Goal: Task Accomplishment & Management: Complete application form

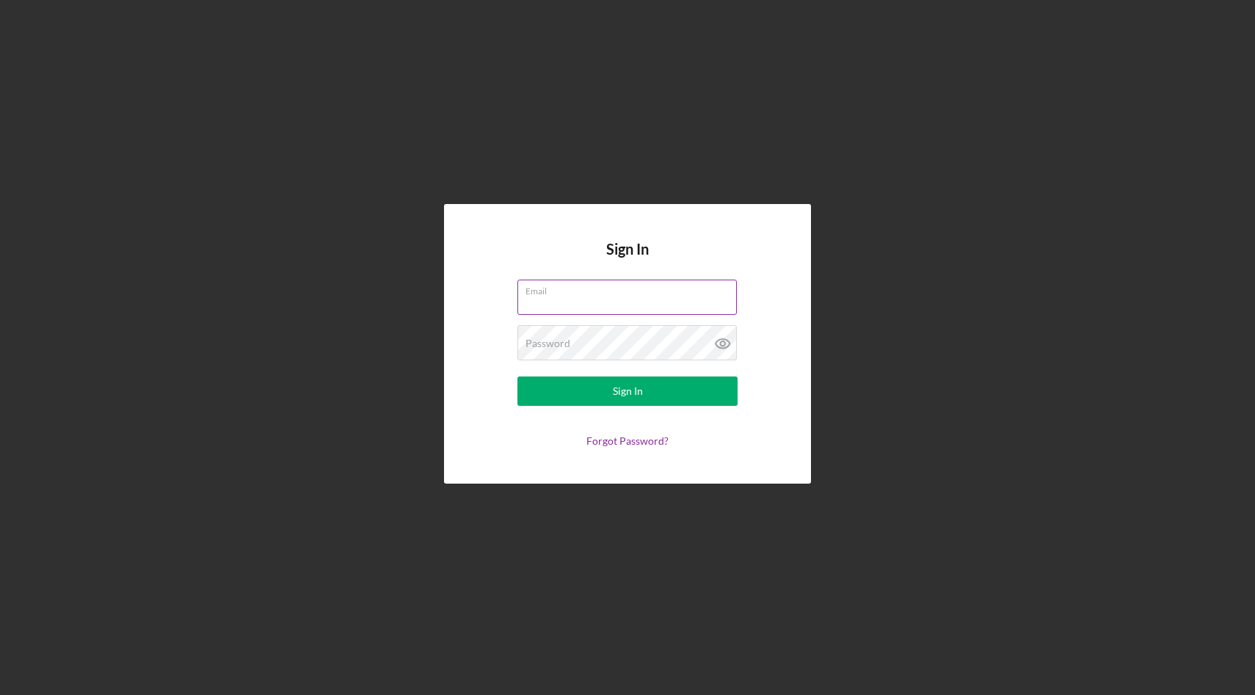
click at [633, 302] on input "Email" at bounding box center [626, 297] width 219 height 35
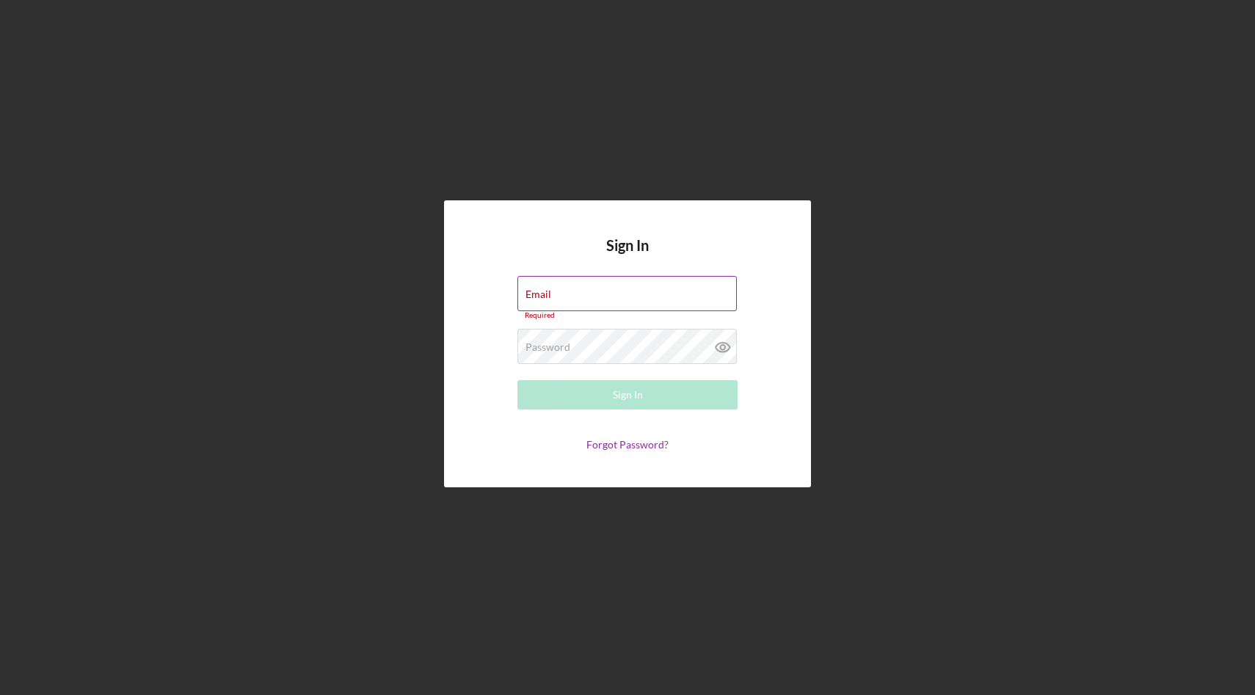
type input "burak@strabella.org"
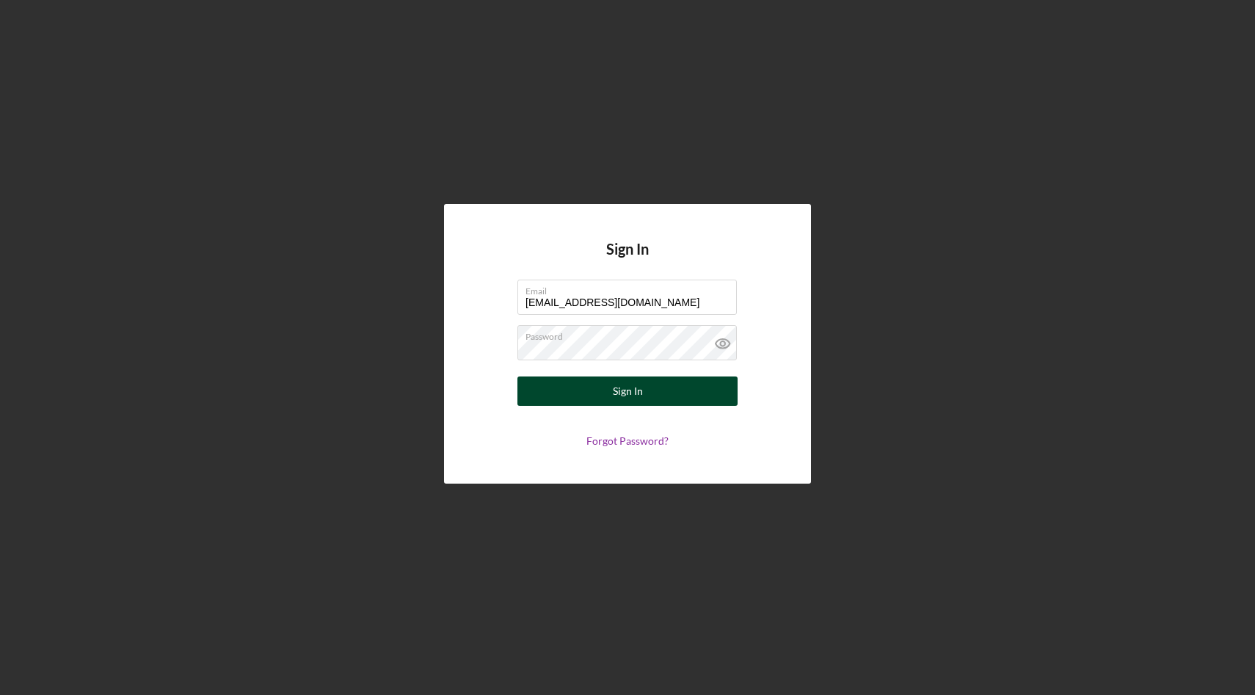
click at [639, 385] on div "Sign In" at bounding box center [628, 391] width 30 height 29
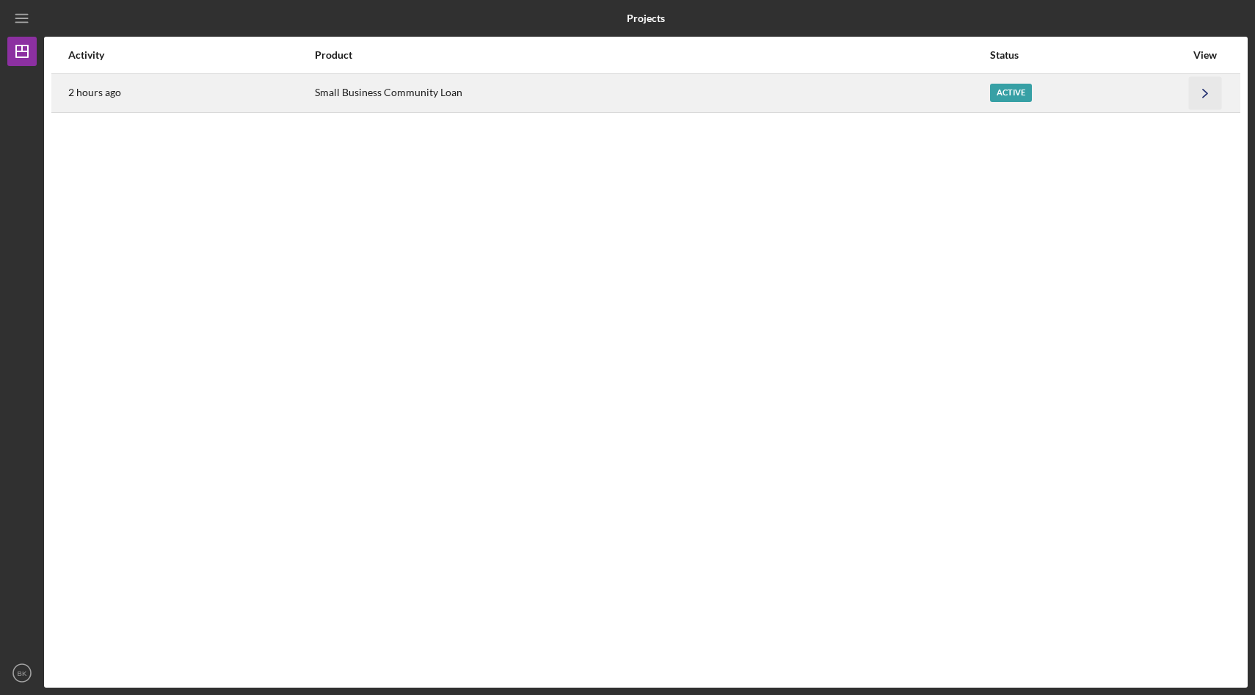
click at [1209, 98] on icon "Icon/Navigate" at bounding box center [1205, 92] width 33 height 33
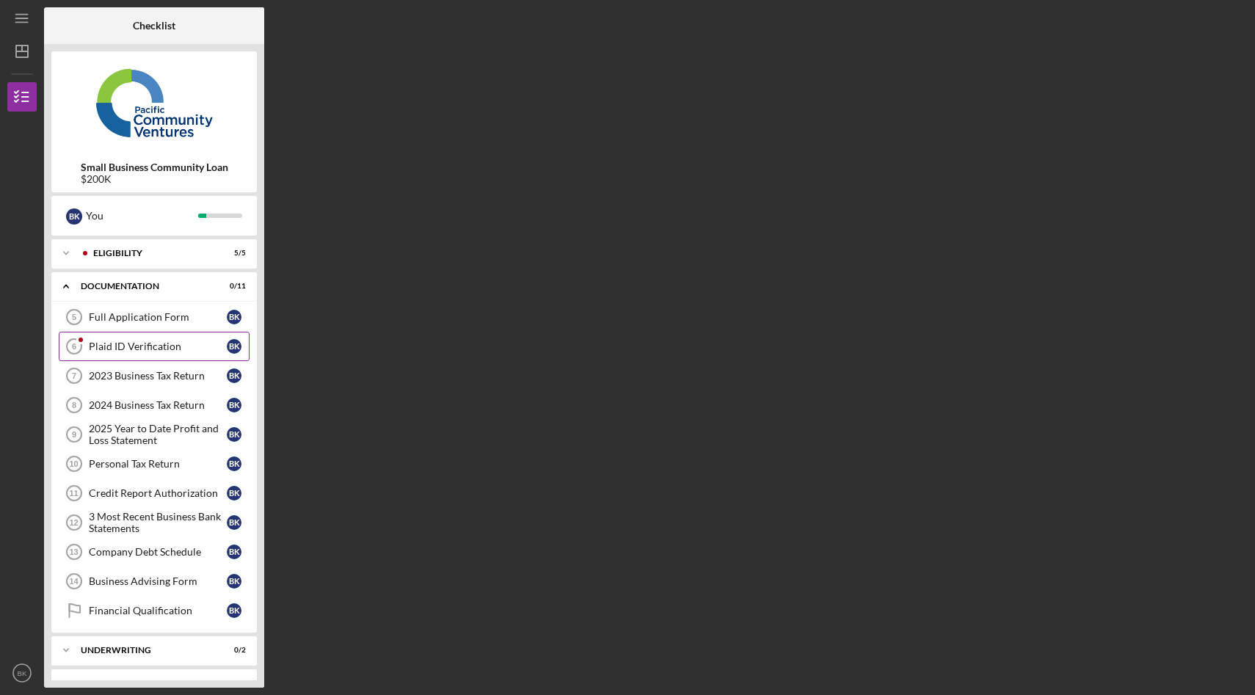
click at [130, 341] on div "Plaid ID Verification" at bounding box center [158, 347] width 138 height 12
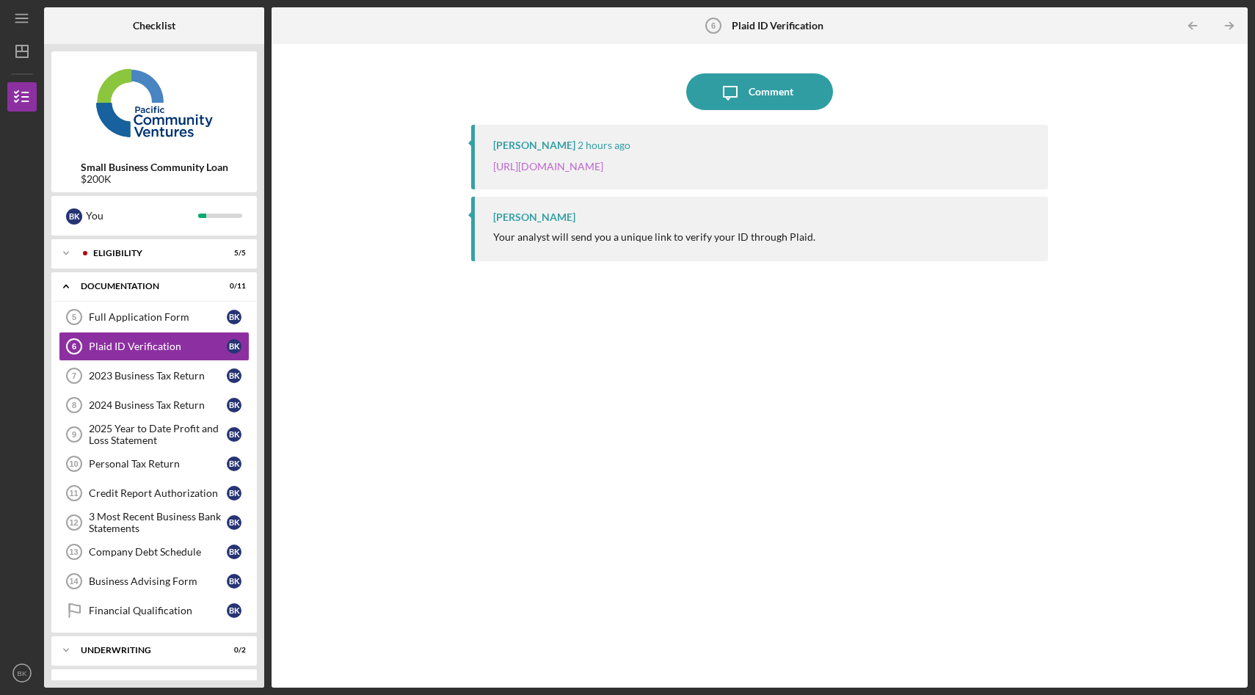
click at [603, 170] on link "[URL][DOMAIN_NAME]" at bounding box center [548, 166] width 110 height 12
click at [142, 322] on div "Full Application Form" at bounding box center [158, 317] width 138 height 12
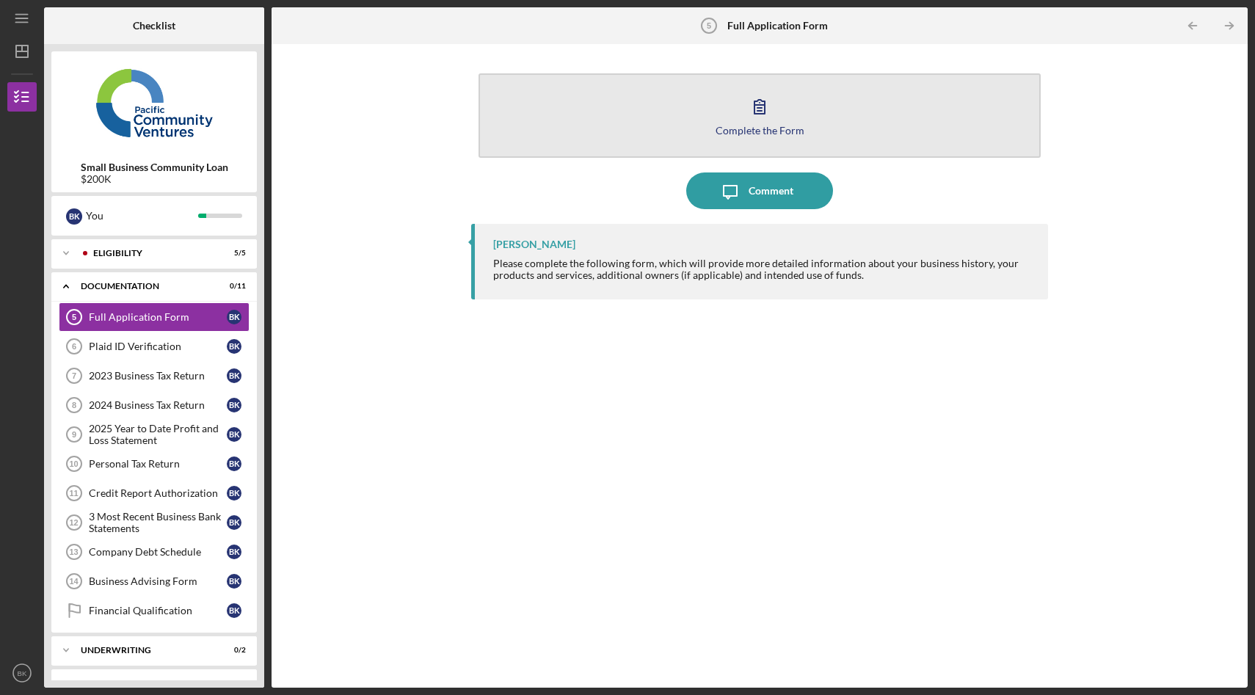
click at [786, 122] on button "Complete the Form Form" at bounding box center [760, 115] width 562 height 84
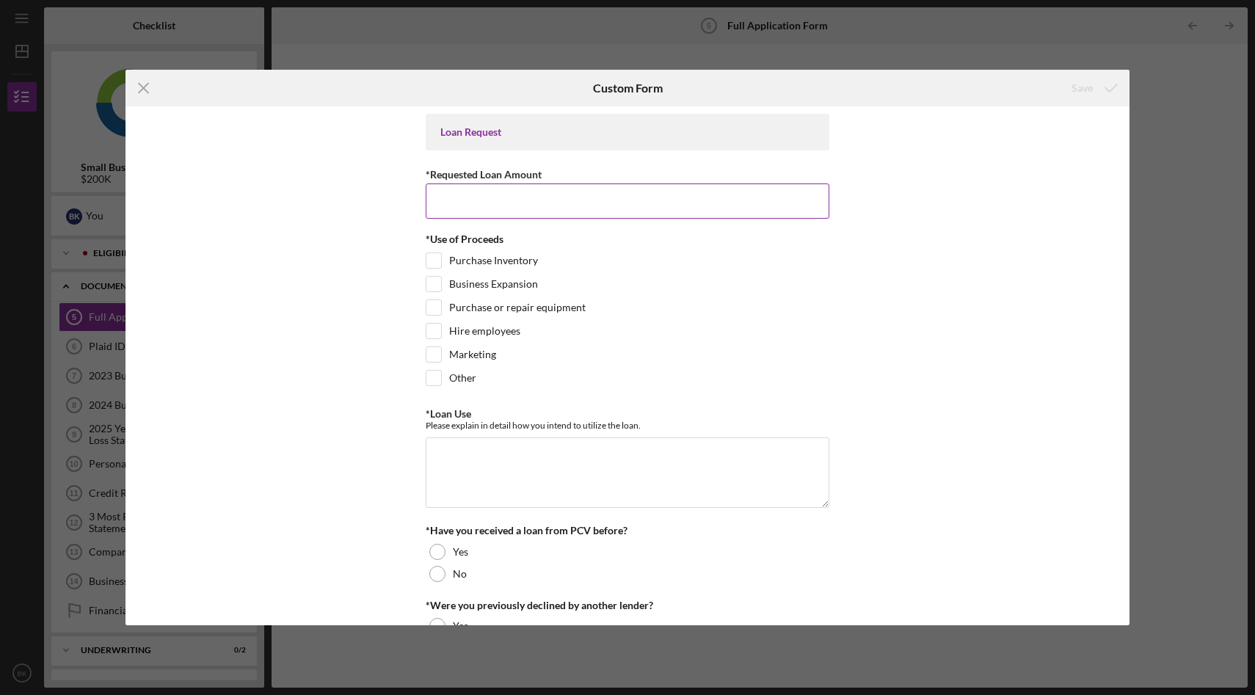
click at [541, 211] on input "*Requested Loan Amount" at bounding box center [628, 201] width 404 height 35
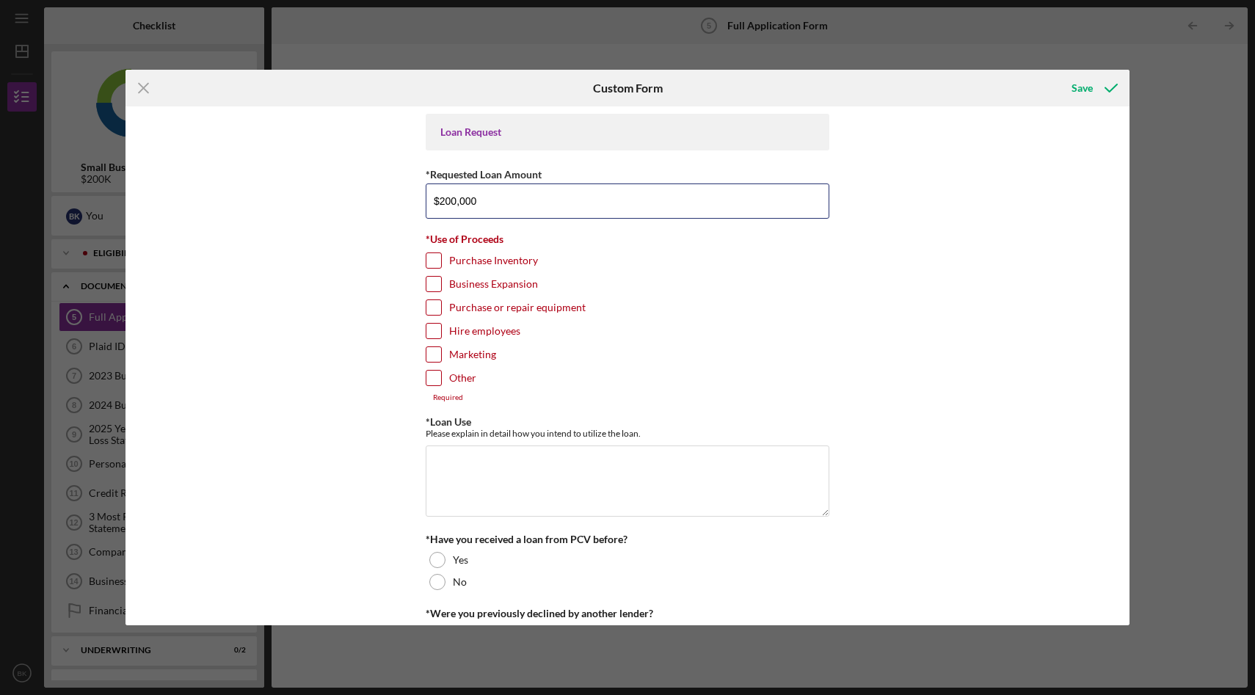
type input "$200,000"
click at [483, 260] on label "Purchase Inventory" at bounding box center [493, 260] width 89 height 15
click at [441, 260] on input "Purchase Inventory" at bounding box center [433, 260] width 15 height 15
checkbox input "true"
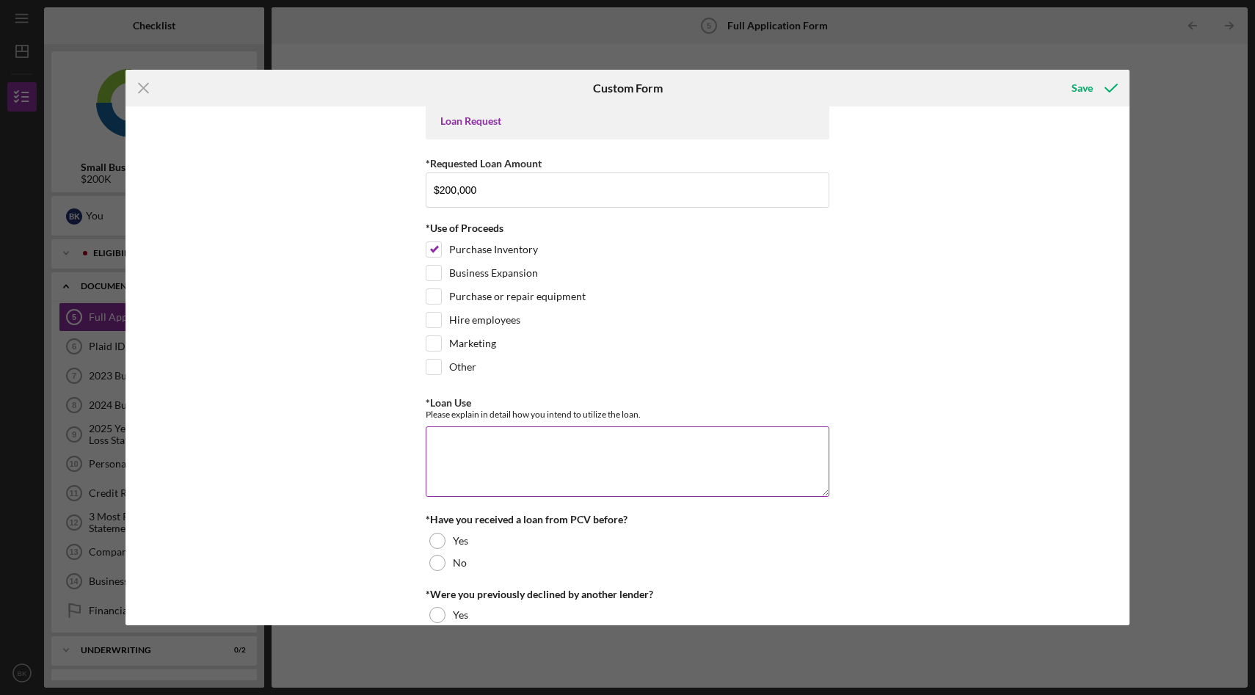
scroll to position [12, 0]
click at [477, 322] on label "Hire employees" at bounding box center [484, 319] width 71 height 15
click at [441, 322] on input "Hire employees" at bounding box center [433, 319] width 15 height 15
checkbox input "true"
click at [464, 446] on textarea "*Loan Use" at bounding box center [628, 461] width 404 height 70
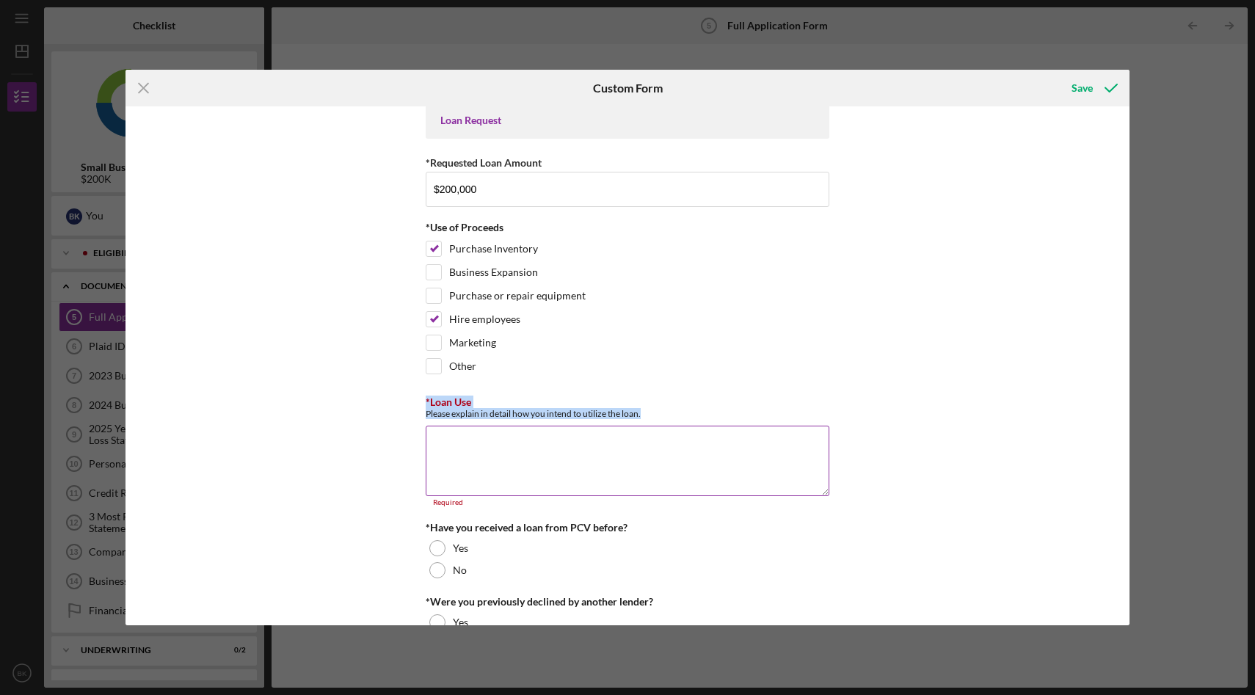
drag, startPoint x: 412, startPoint y: 404, endPoint x: 680, endPoint y: 414, distance: 268.8
click at [680, 414] on div "Loan Request *Requested Loan Amount $200,000 *Use of Proceeds Purchase Inventor…" at bounding box center [628, 366] width 1004 height 520
copy div "*Loan Use Please explain in detail how you intend to utilize the loan."
click at [468, 469] on textarea "*Loan Use" at bounding box center [628, 461] width 404 height 70
paste textarea "I apologize for the misunderstanding. I will provide a summary without going in…"
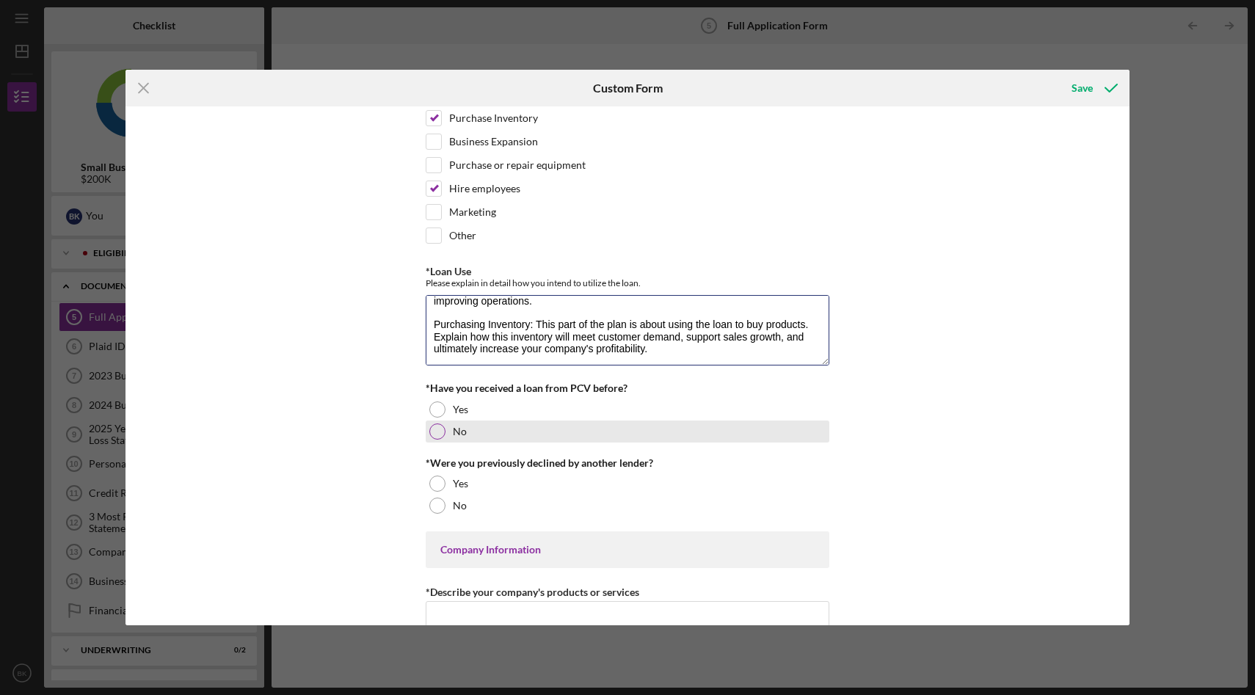
scroll to position [141, 0]
type textarea "I apologize for the misunderstanding. I will provide a summary without going in…"
click at [555, 436] on div "No" at bounding box center [628, 433] width 404 height 22
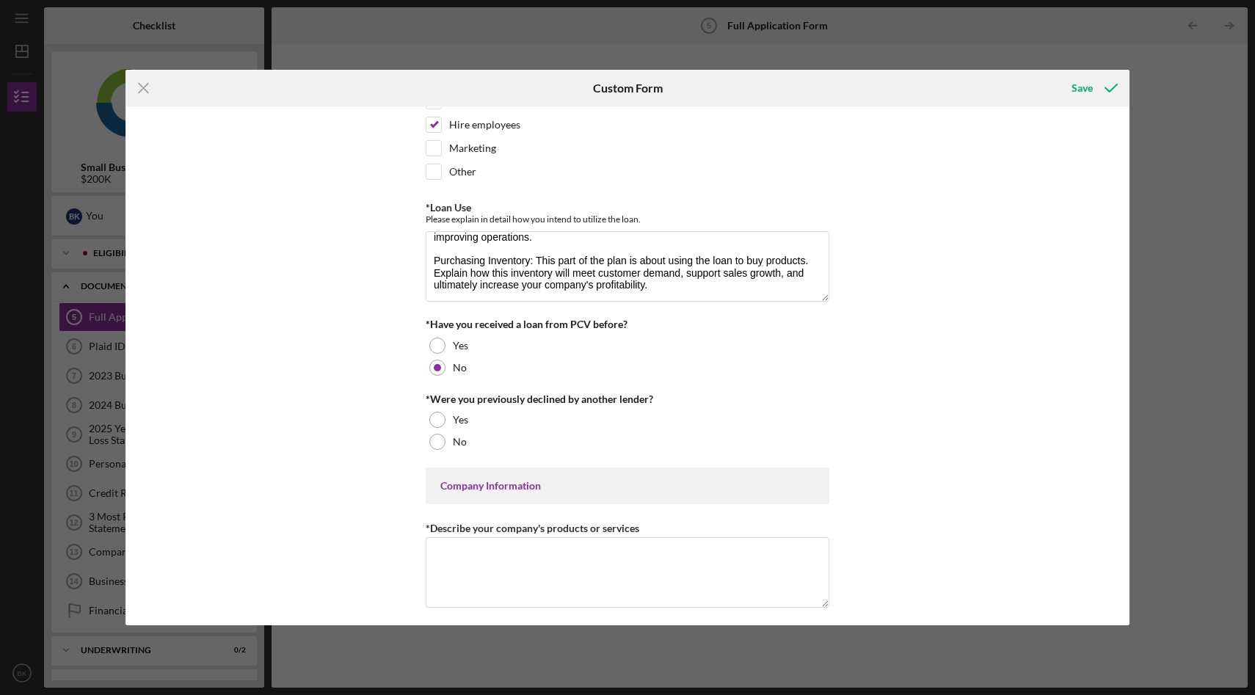
scroll to position [211, 0]
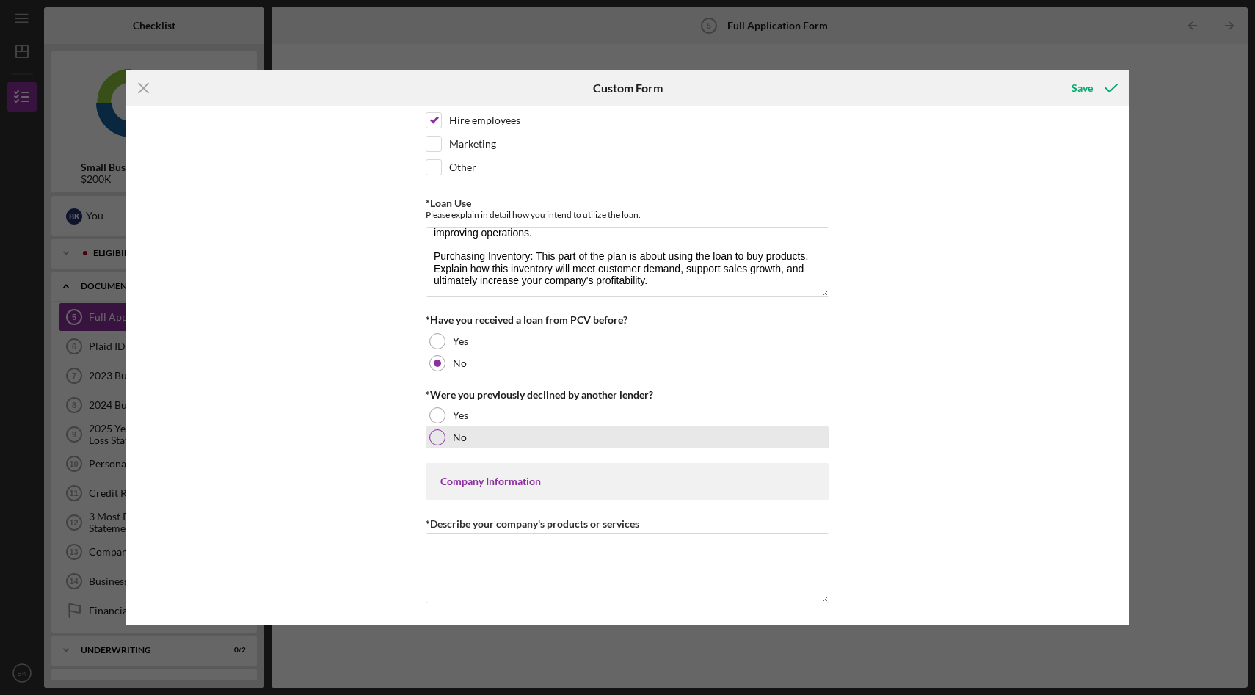
click at [577, 435] on div "No" at bounding box center [628, 437] width 404 height 22
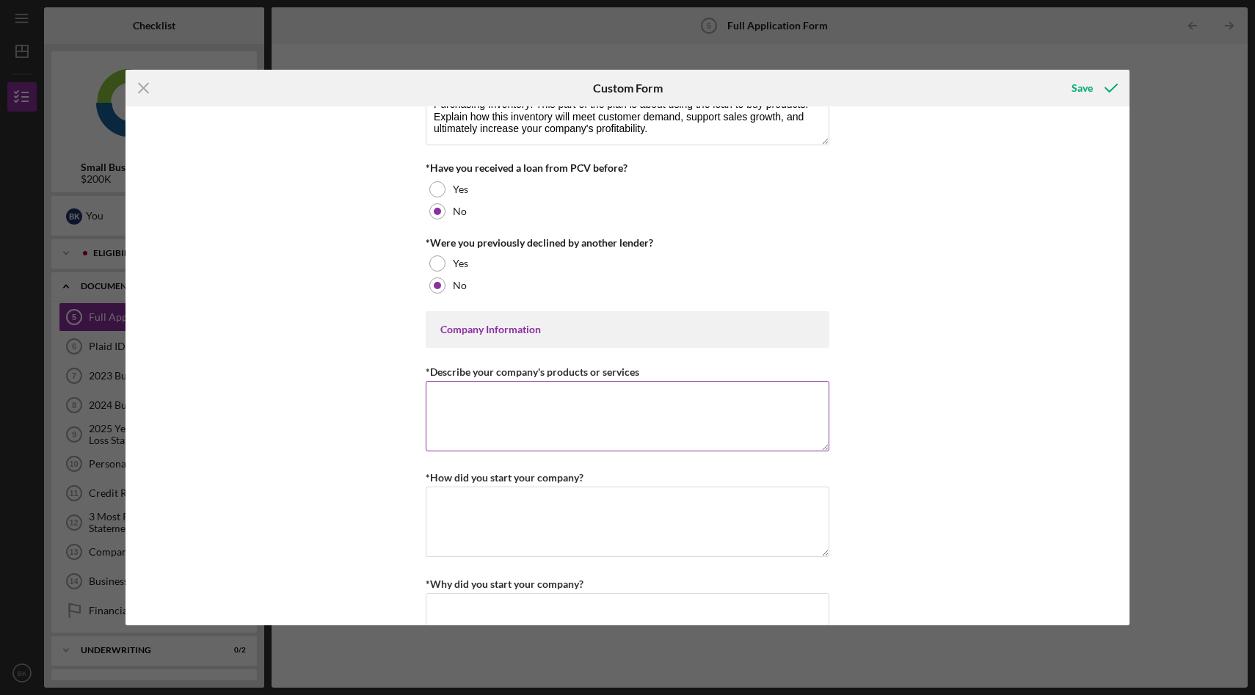
scroll to position [364, 0]
click at [466, 375] on label "*Describe your company's products or services" at bounding box center [533, 370] width 214 height 12
click at [466, 379] on textarea "*Describe your company's products or services" at bounding box center [628, 414] width 404 height 70
click at [466, 375] on label "*Describe your company's products or services" at bounding box center [533, 370] width 214 height 12
click at [466, 379] on textarea "*Describe your company's products or services" at bounding box center [628, 414] width 404 height 70
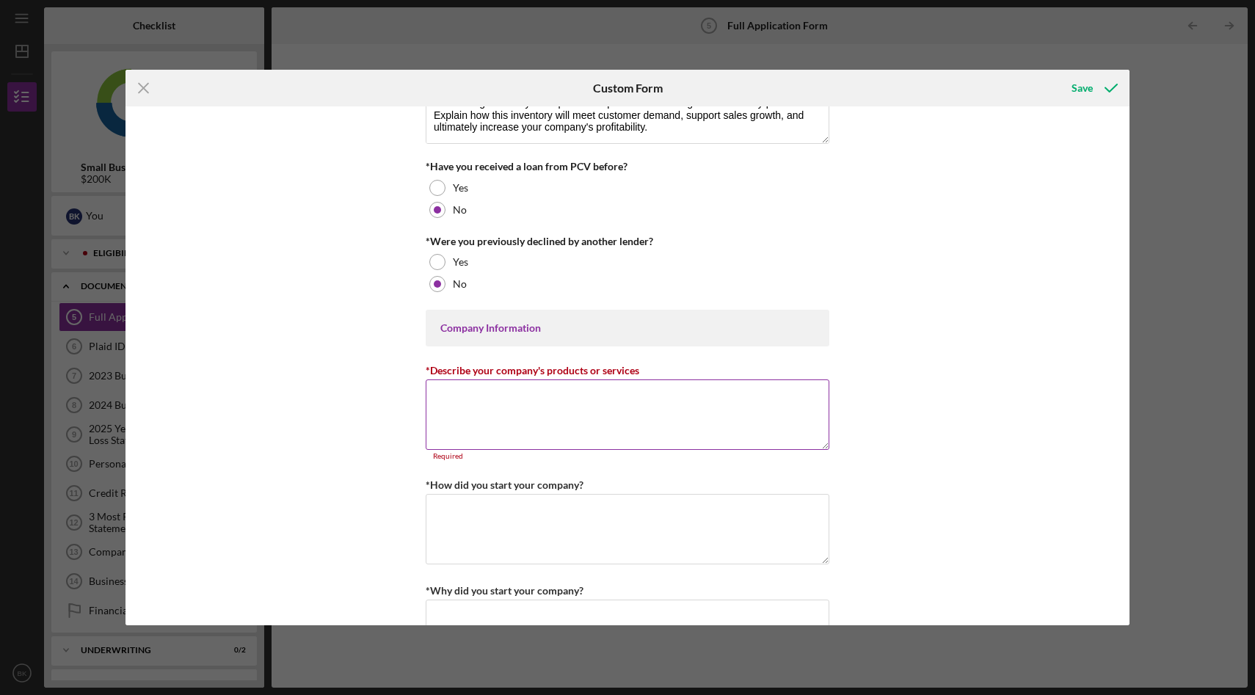
click at [466, 375] on label "*Describe your company's products or services" at bounding box center [533, 370] width 214 height 12
click at [466, 379] on textarea "*Describe your company's products or services" at bounding box center [628, 414] width 404 height 70
copy label
click at [479, 435] on textarea "*Describe your company's products or services" at bounding box center [628, 414] width 404 height 70
paste textarea "Our company operates under a unique hybrid model, combining the roles of a bran…"
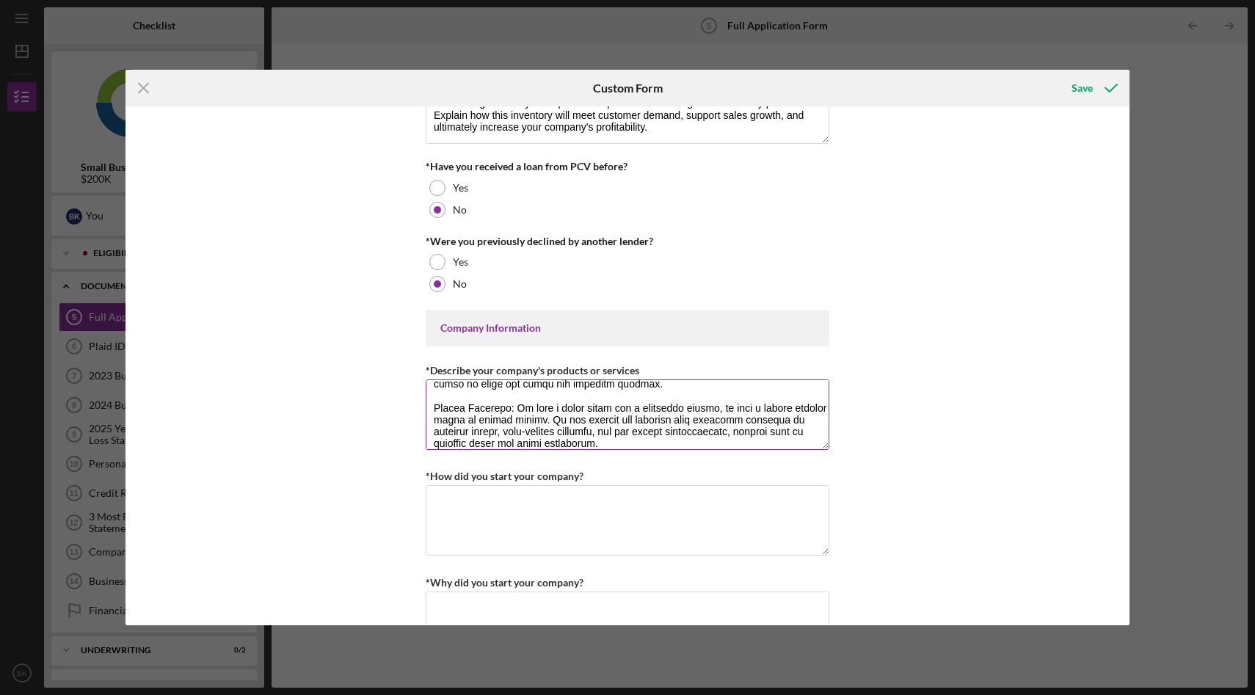
scroll to position [614, 0]
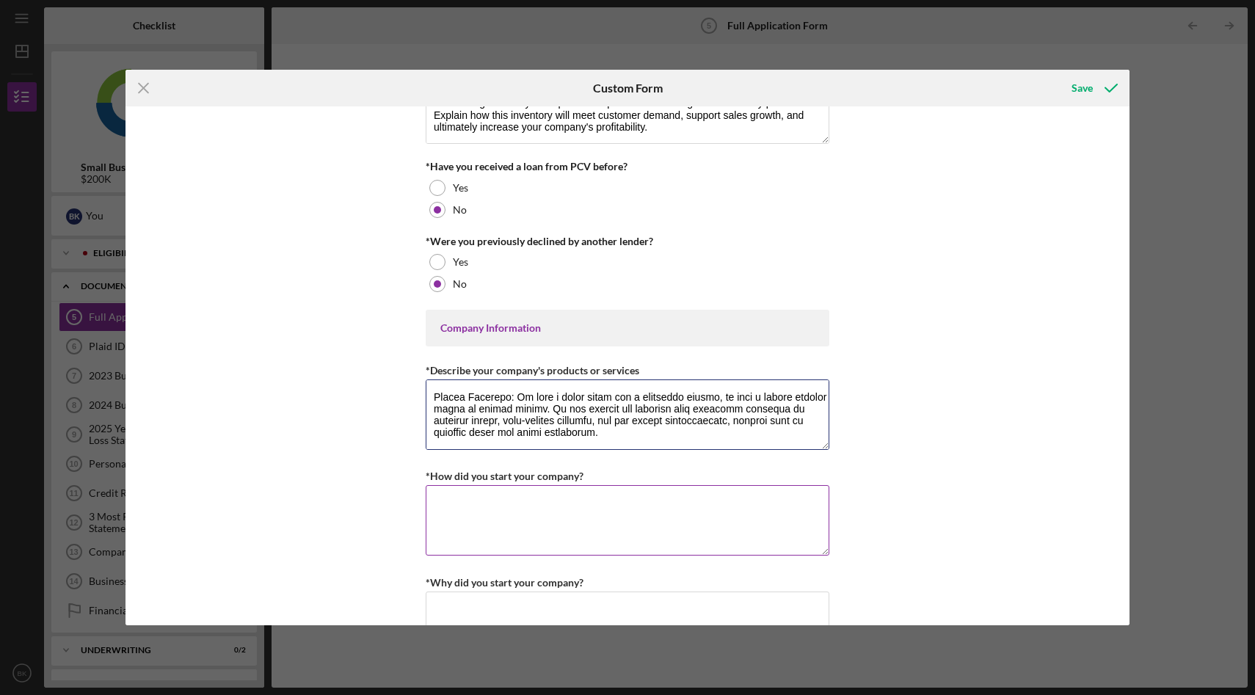
type textarea "Our company operates under a unique hybrid model, combining the roles of a bran…"
click at [476, 504] on textarea "*How did you start your company?" at bounding box center [628, 520] width 404 height 70
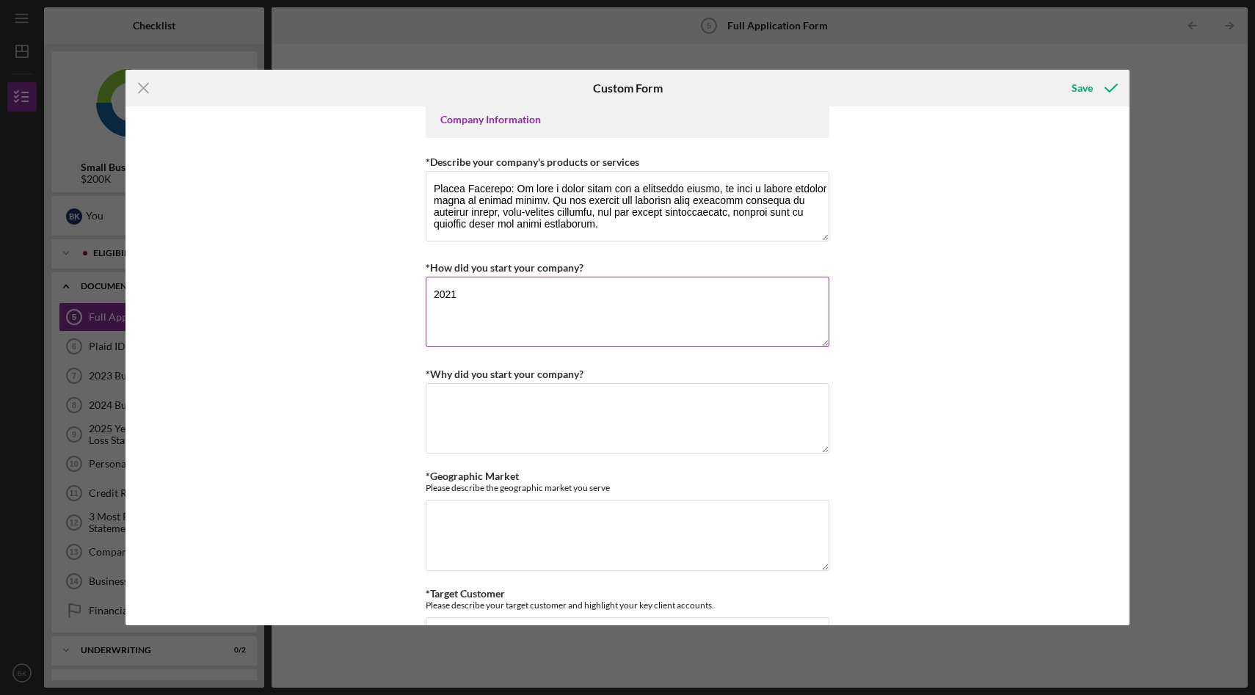
scroll to position [578, 0]
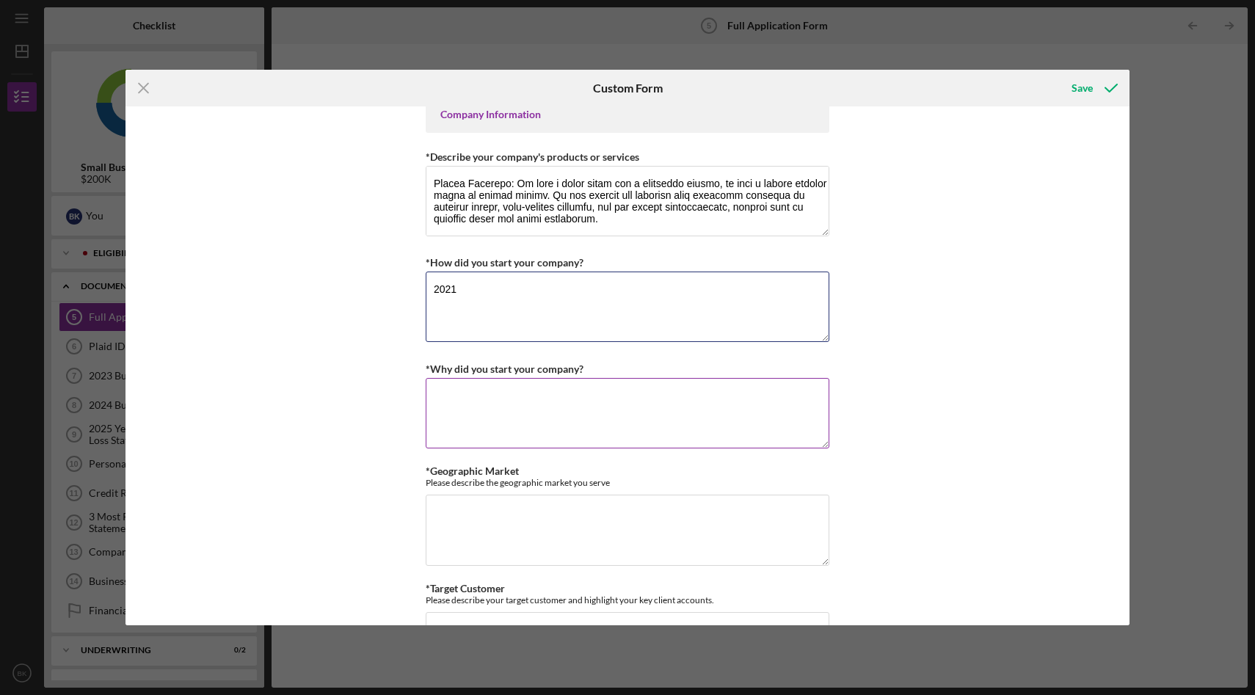
type textarea "2021"
click at [504, 413] on textarea "*Why did you start your company?" at bounding box center [628, 413] width 404 height 70
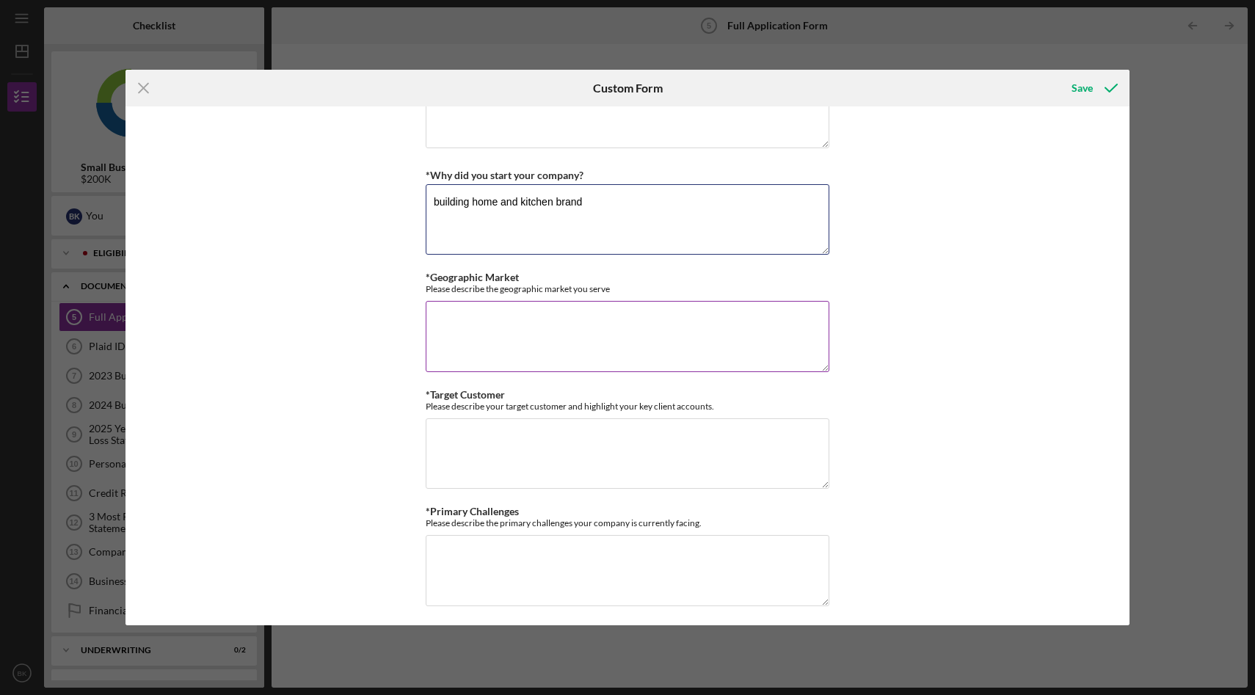
scroll to position [770, 0]
type textarea "building home and kitchen brand"
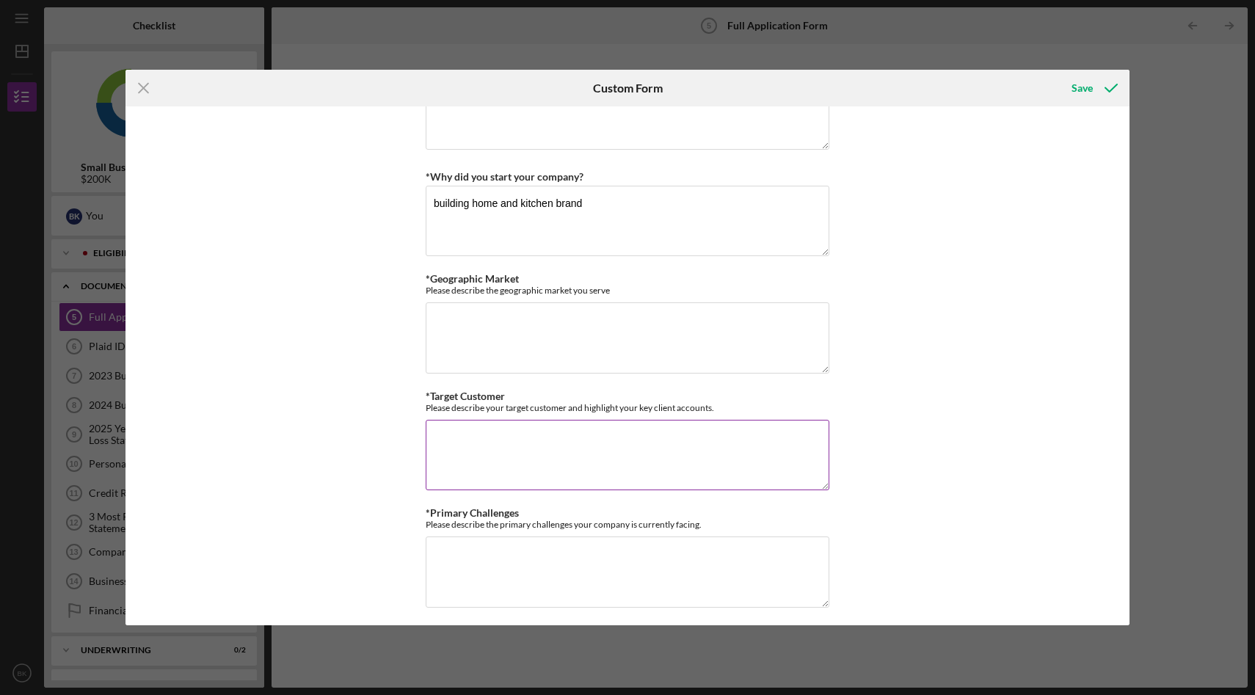
drag, startPoint x: 411, startPoint y: 386, endPoint x: 777, endPoint y: 413, distance: 366.6
click at [777, 413] on div "Loan Request *Requested Loan Amount $200,000 *Use of Proceeds Purchase Inventor…" at bounding box center [628, 366] width 1004 height 520
copy label
click at [606, 440] on textarea "*Target Customer" at bounding box center [628, 455] width 404 height 70
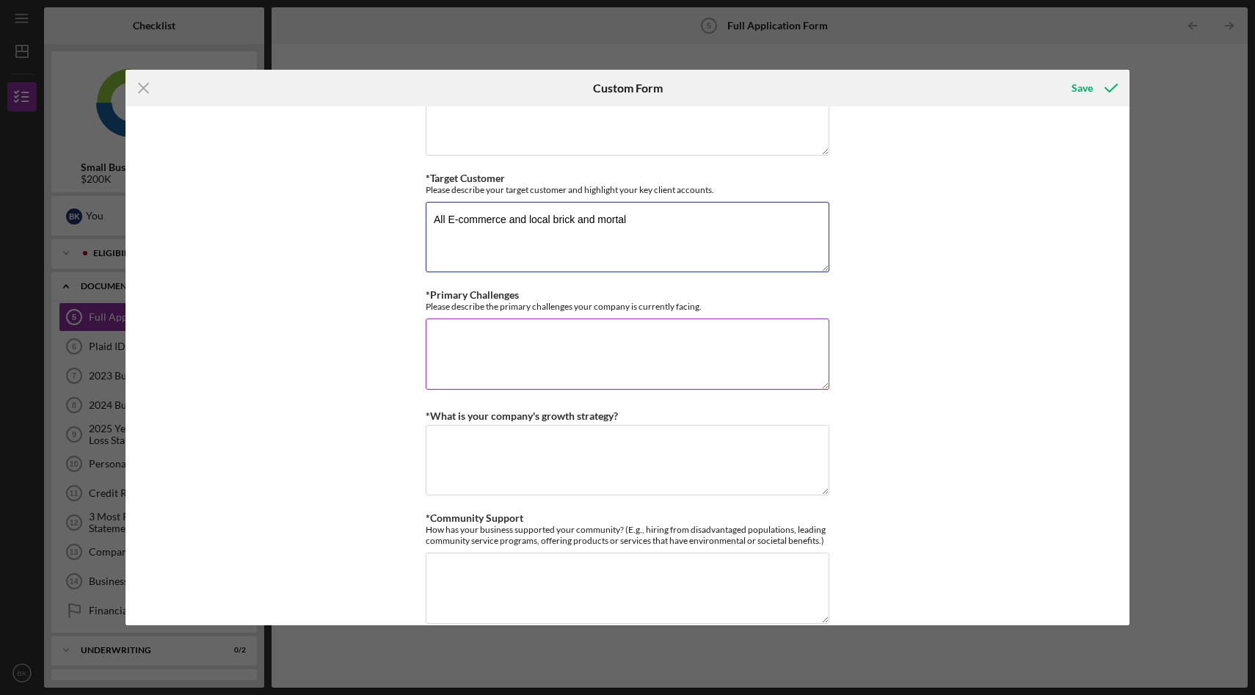
scroll to position [985, 0]
type textarea "All E-commerce and local brick and mortal"
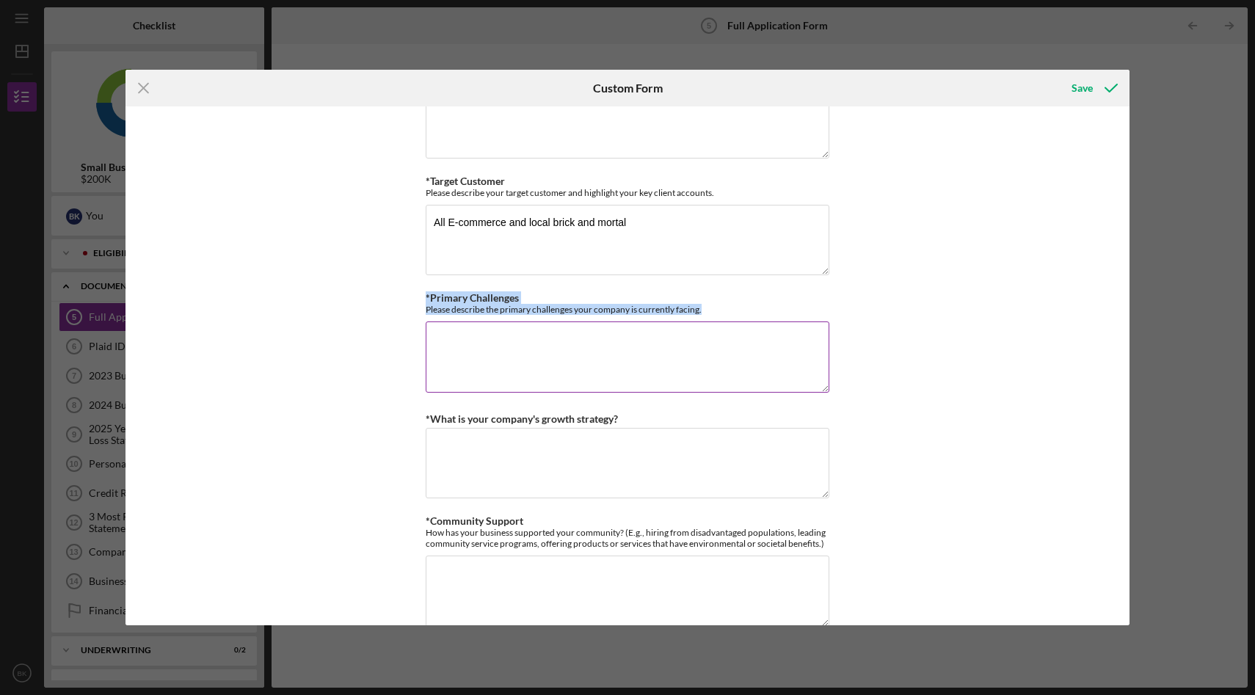
drag, startPoint x: 418, startPoint y: 294, endPoint x: 708, endPoint y: 304, distance: 290.1
click at [708, 304] on div "Loan Request *Requested Loan Amount $200,000 *Use of Proceeds Purchase Inventor…" at bounding box center [628, 366] width 1004 height 520
copy div "*Primary Challenges Please describe the primary challenges your company is curr…"
click at [537, 395] on div "Loan Request *Requested Loan Amount $200,000 *Use of Proceeds Purchase Inventor…" at bounding box center [628, 339] width 404 height 2420
click at [539, 349] on textarea "*Primary Challenges" at bounding box center [628, 357] width 404 height 70
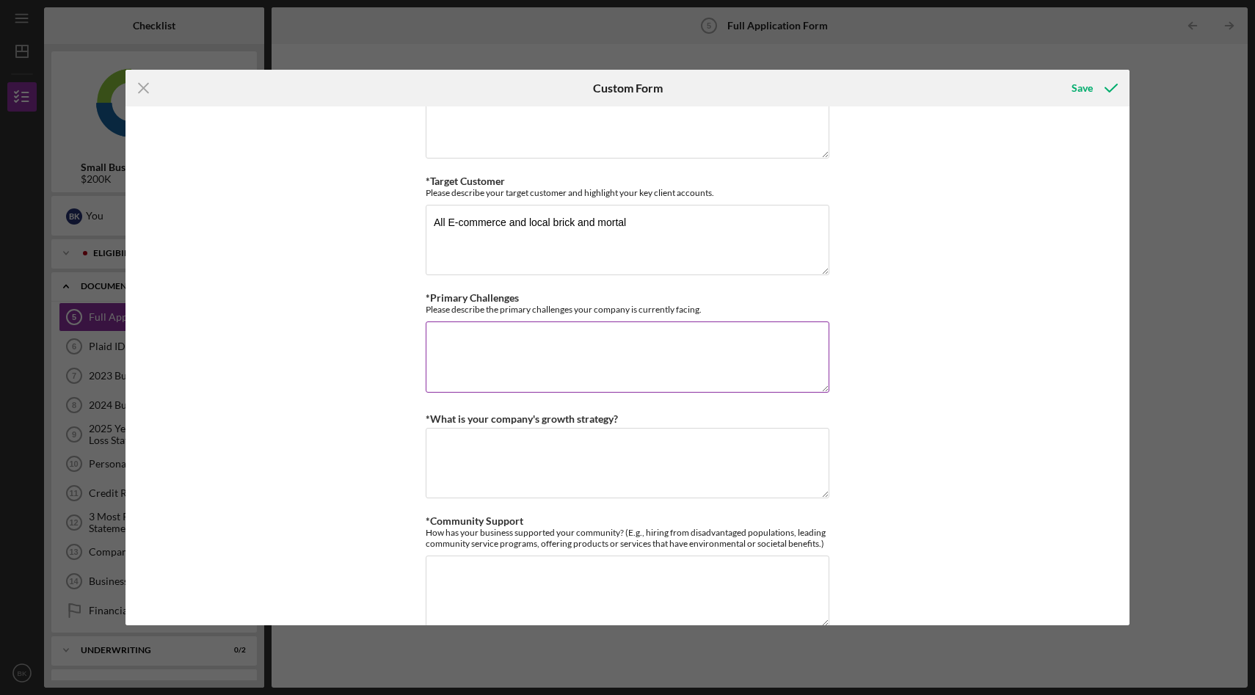
paste textarea "A wide range of challenges can impact a company's ability to grow, adapt, and s…"
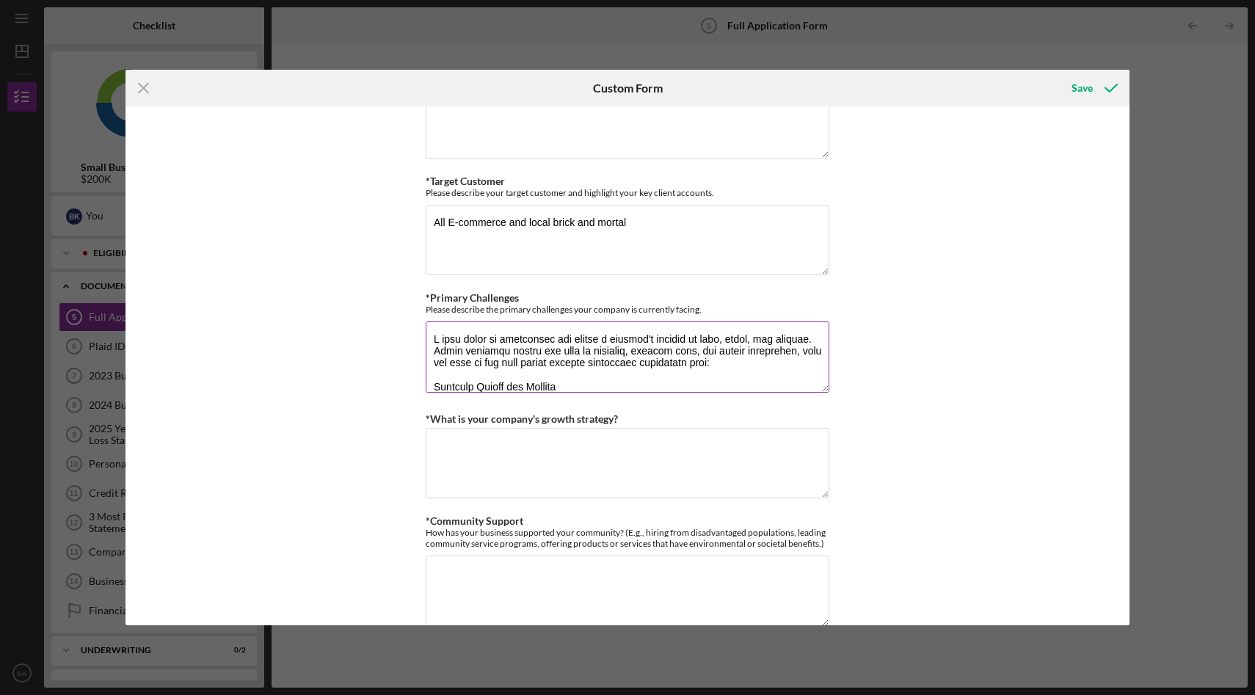
scroll to position [367, 0]
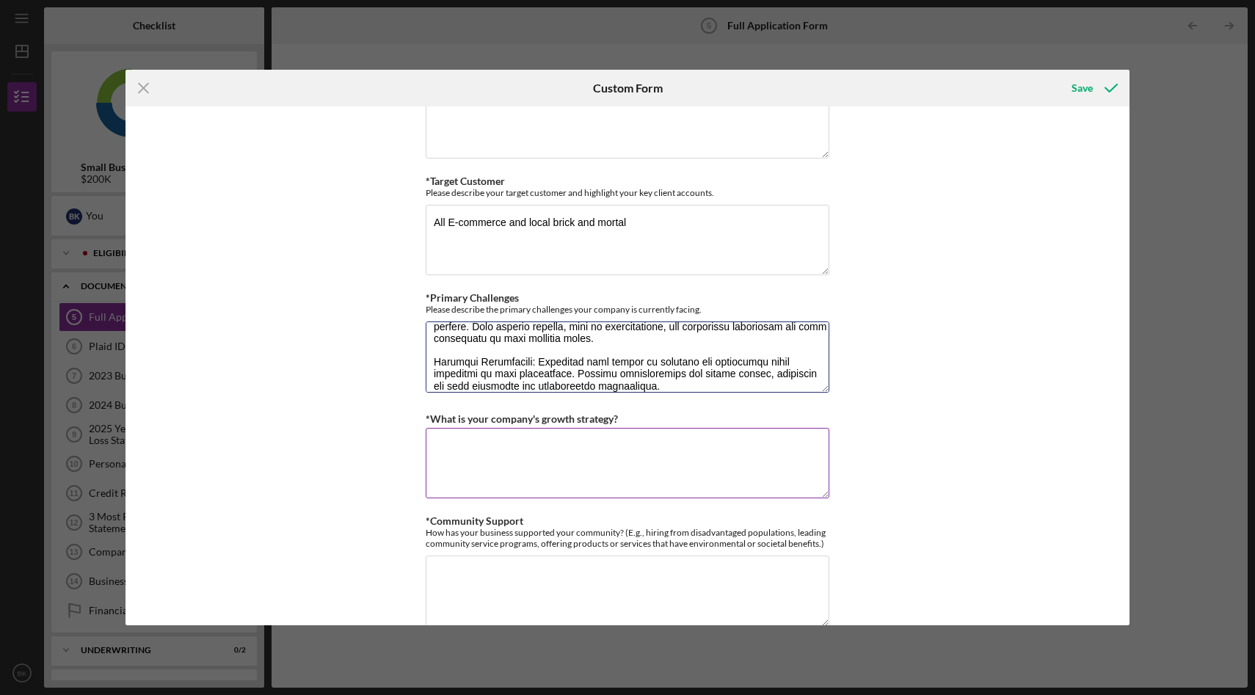
type textarea "A wide range of challenges can impact a company's ability to grow, adapt, and s…"
click at [455, 421] on label "*What is your company's growth strategy?" at bounding box center [522, 419] width 192 height 12
click at [455, 428] on textarea "*What is your company's growth strategy?" at bounding box center [628, 463] width 404 height 70
click at [455, 421] on label "*What is your company's growth strategy?" at bounding box center [522, 419] width 192 height 12
click at [455, 428] on textarea "*What is your company's growth strategy?" at bounding box center [628, 463] width 404 height 70
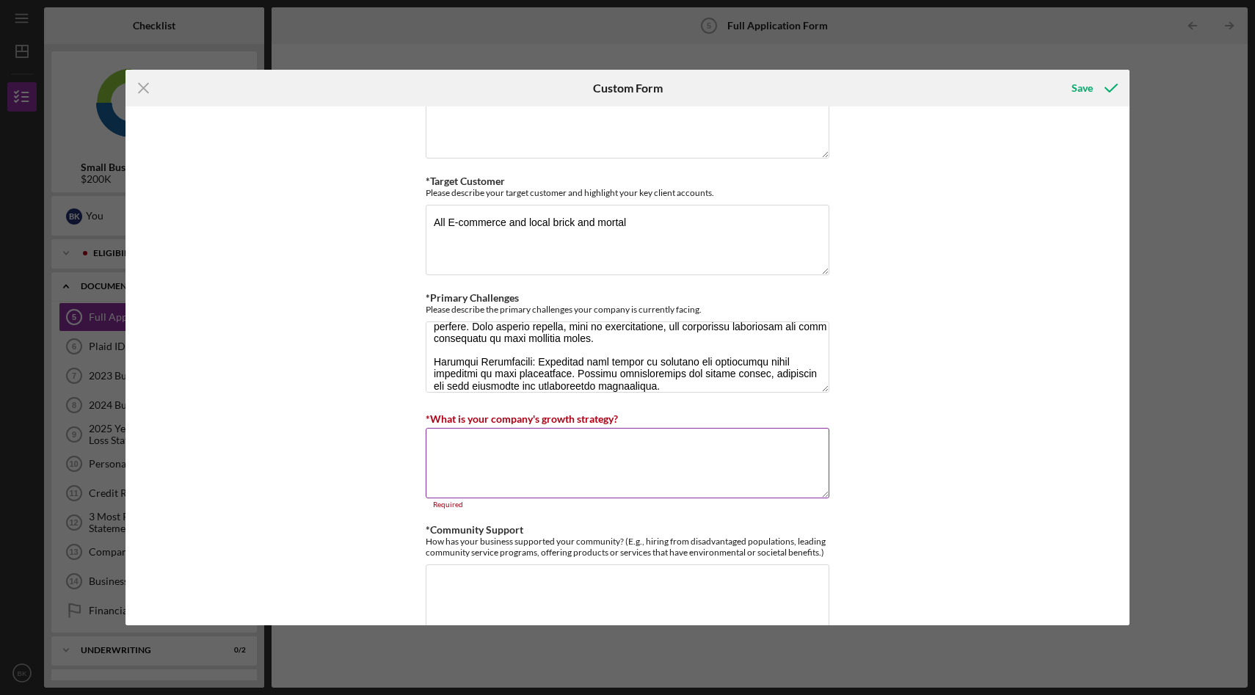
click at [455, 421] on label "*What is your company's growth strategy?" at bounding box center [522, 419] width 192 height 12
click at [455, 428] on textarea "*What is your company's growth strategy?" at bounding box center [628, 463] width 404 height 70
copy label
click at [493, 465] on textarea "*What is your company's growth strategy?" at bounding box center [628, 463] width 404 height 70
paste textarea "For Strabella to grow, it needs a plan that focuses on these three things: 1. N…"
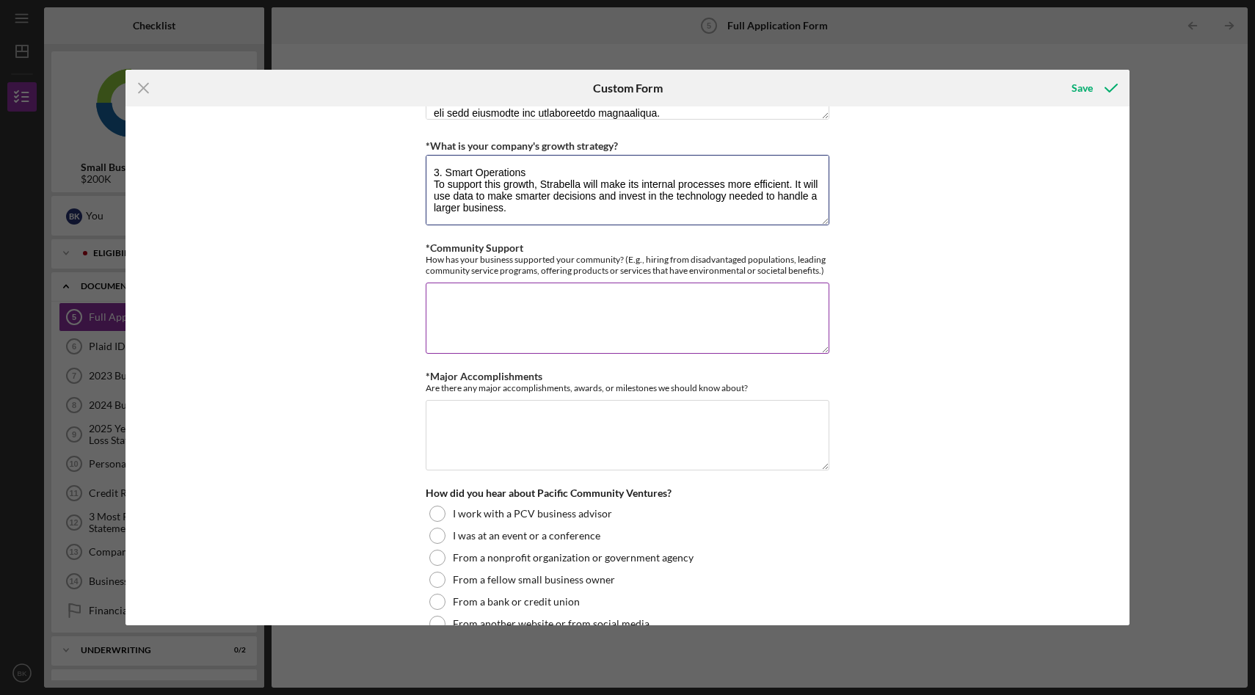
scroll to position [1625, 0]
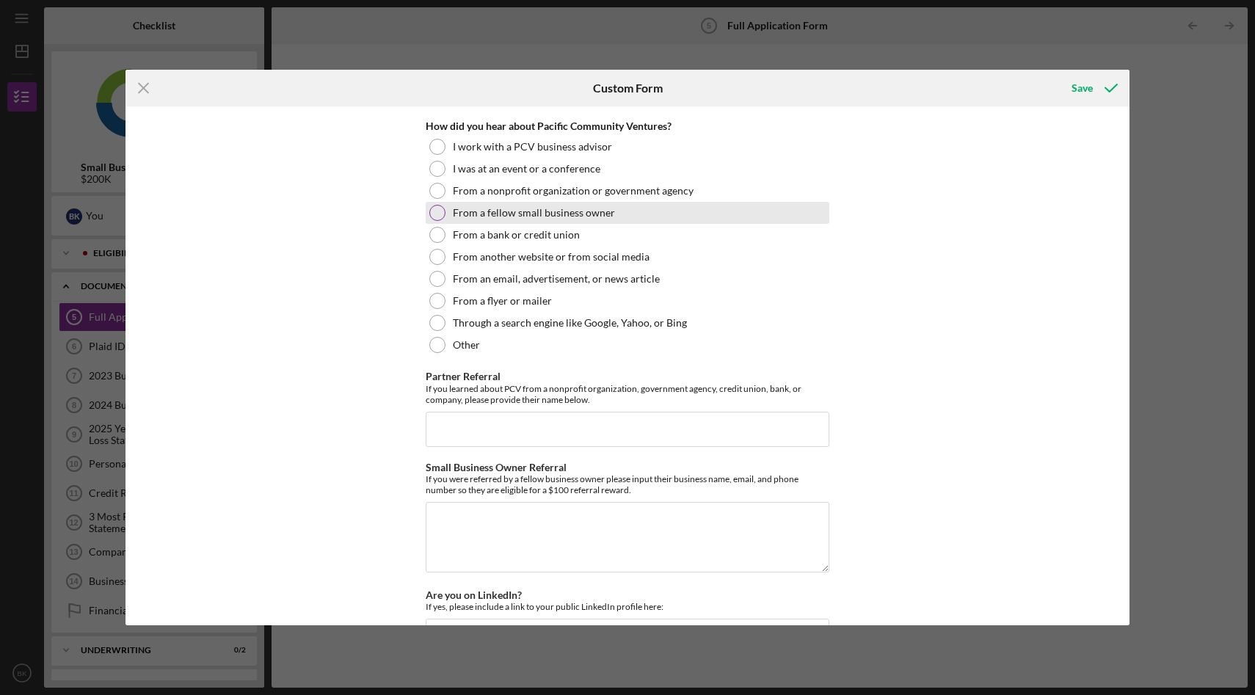
type textarea "For Strabella to grow, it needs a plan that focuses on these three things: 1. N…"
click at [542, 214] on label "From a fellow small business owner" at bounding box center [534, 213] width 162 height 12
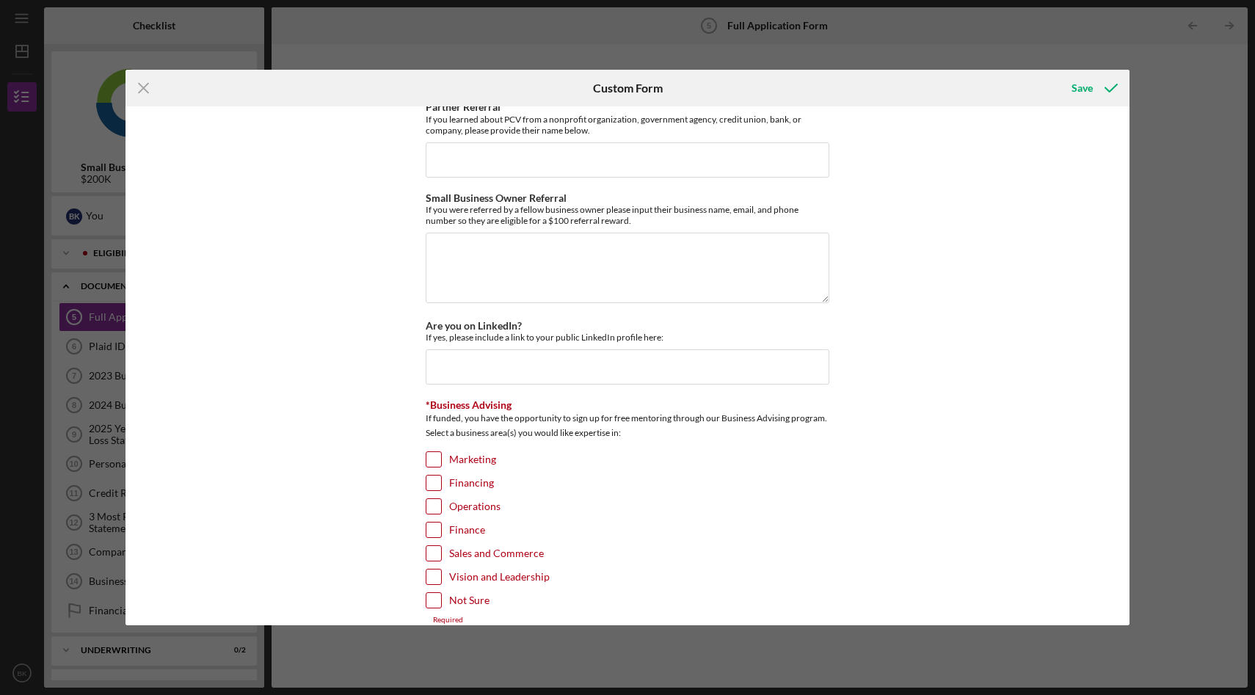
scroll to position [1911, 0]
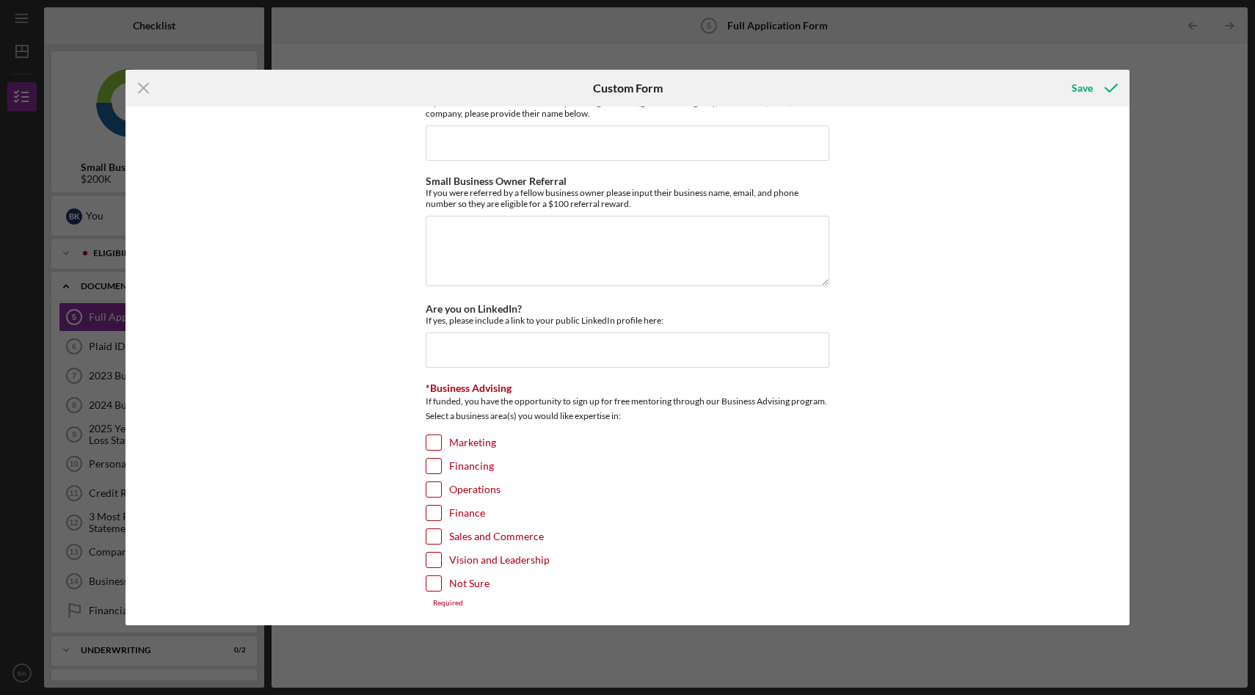
click at [449, 435] on label "Marketing" at bounding box center [472, 442] width 47 height 15
click at [441, 435] on input "Marketing" at bounding box center [433, 442] width 15 height 15
checkbox input "true"
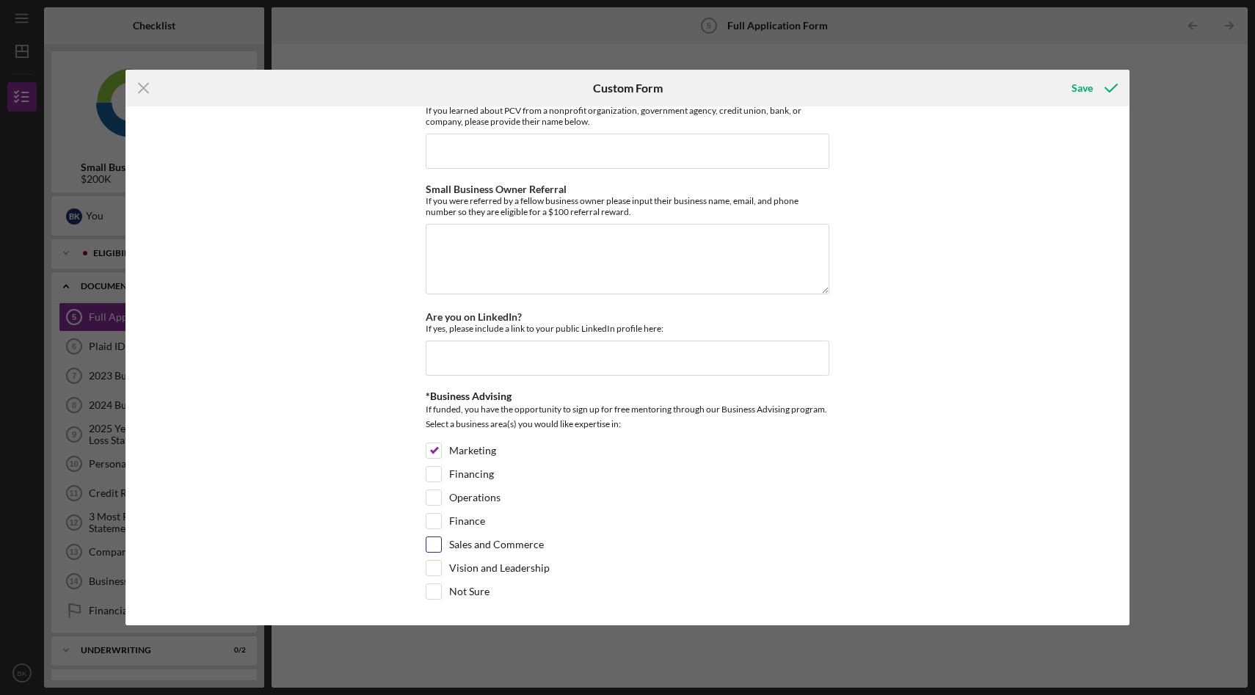
click at [545, 541] on div "Sales and Commerce" at bounding box center [628, 548] width 404 height 23
click at [504, 541] on label "Sales and Commerce" at bounding box center [496, 544] width 95 height 15
click at [441, 541] on input "Sales and Commerce" at bounding box center [433, 544] width 15 height 15
checkbox input "true"
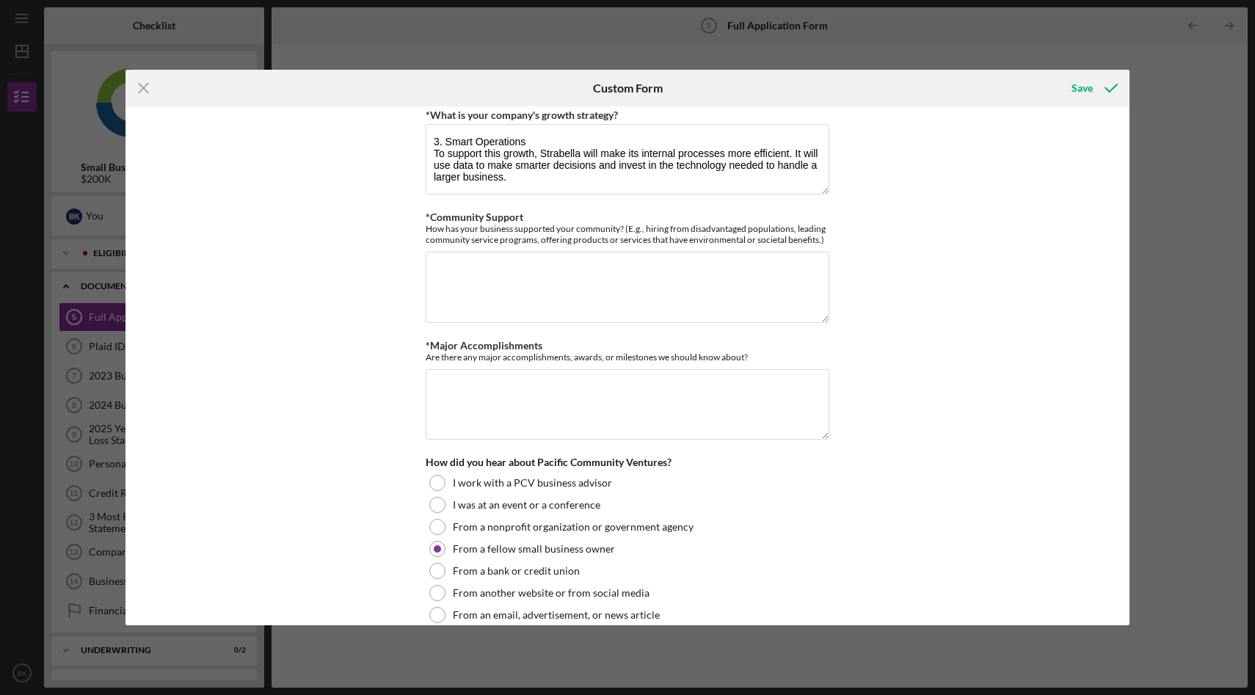
scroll to position [1286, 0]
click at [410, 213] on div "Loan Request *Requested Loan Amount $200,000 *Use of Proceeds Purchase Inventor…" at bounding box center [628, 366] width 1004 height 520
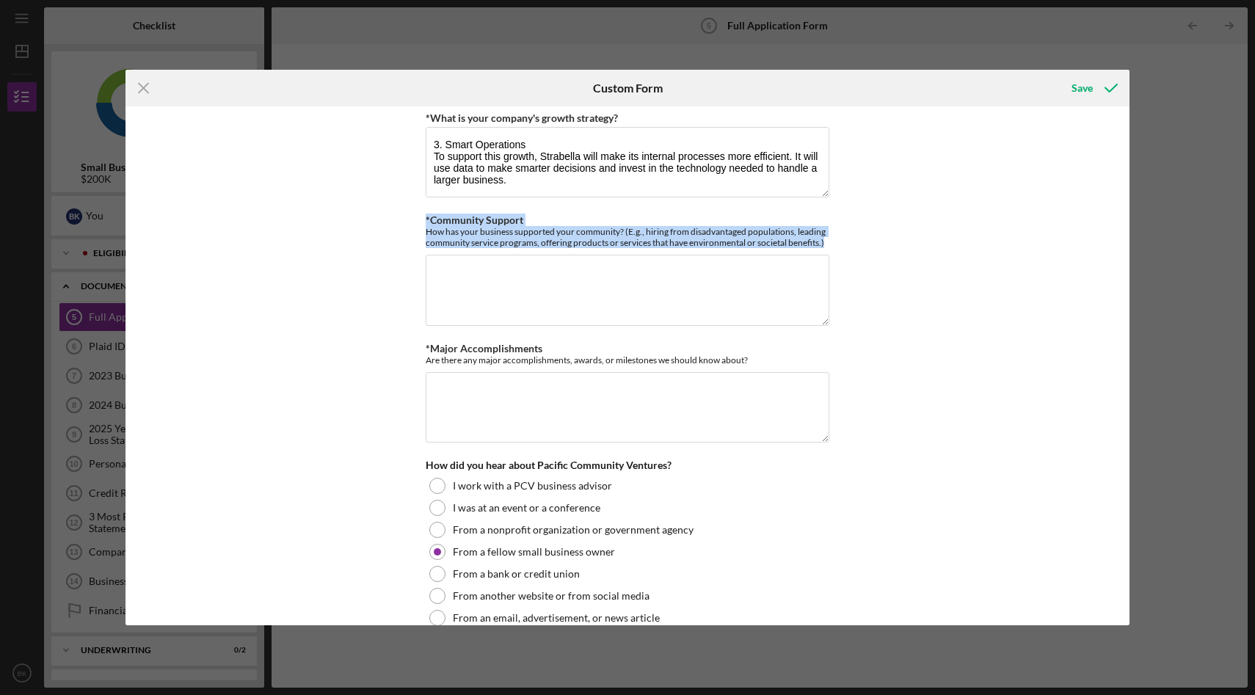
drag, startPoint x: 410, startPoint y: 213, endPoint x: 879, endPoint y: 260, distance: 472.1
click at [879, 260] on div "Loan Request *Requested Loan Amount $200,000 *Use of Proceeds Purchase Inventor…" at bounding box center [628, 366] width 1004 height 520
copy div "*Community Support How has your business supported your community? (E.g., hirin…"
click at [608, 271] on textarea "*Community Support" at bounding box center [628, 290] width 404 height 70
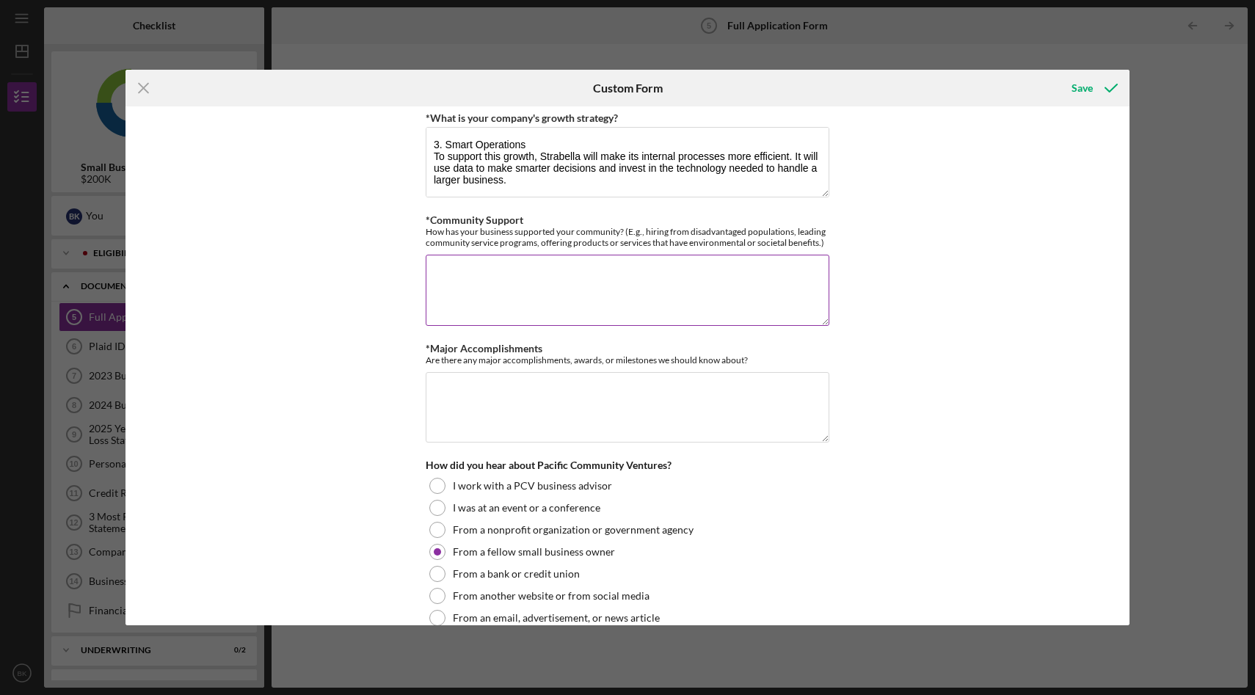
paste textarea "We are dedicated to building a stronger local economy by providing jobs and car…"
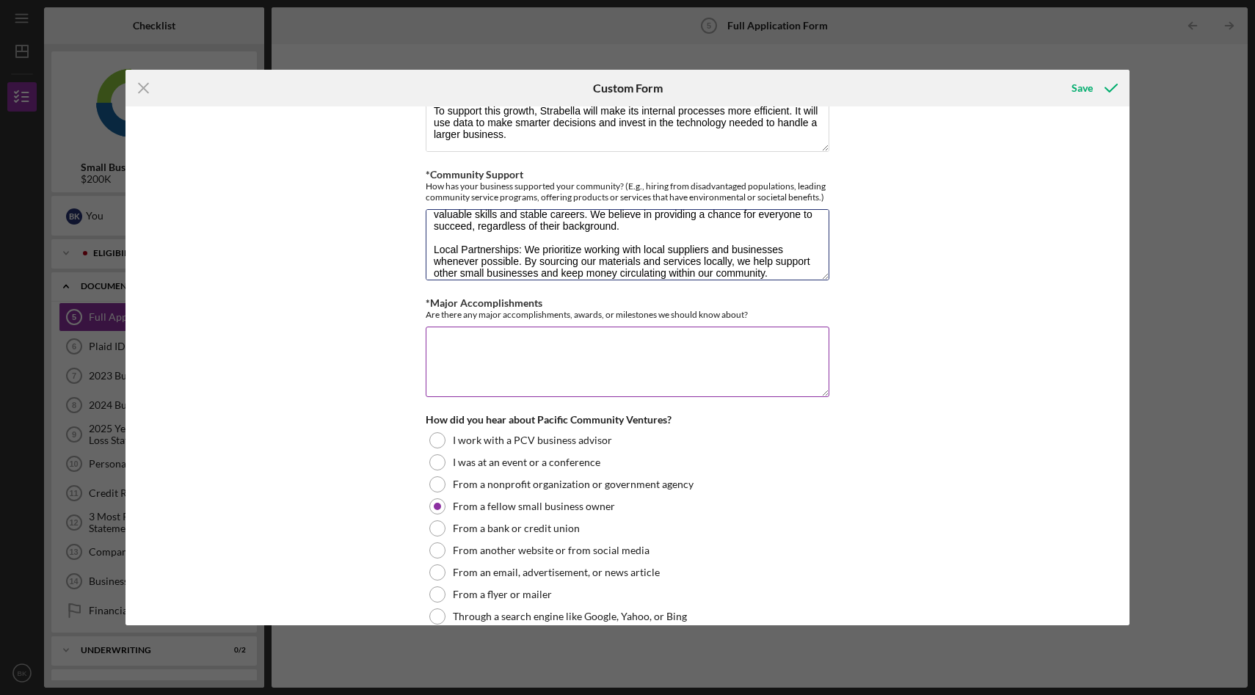
scroll to position [1332, 0]
type textarea "We are dedicated to building a stronger local economy by providing jobs and car…"
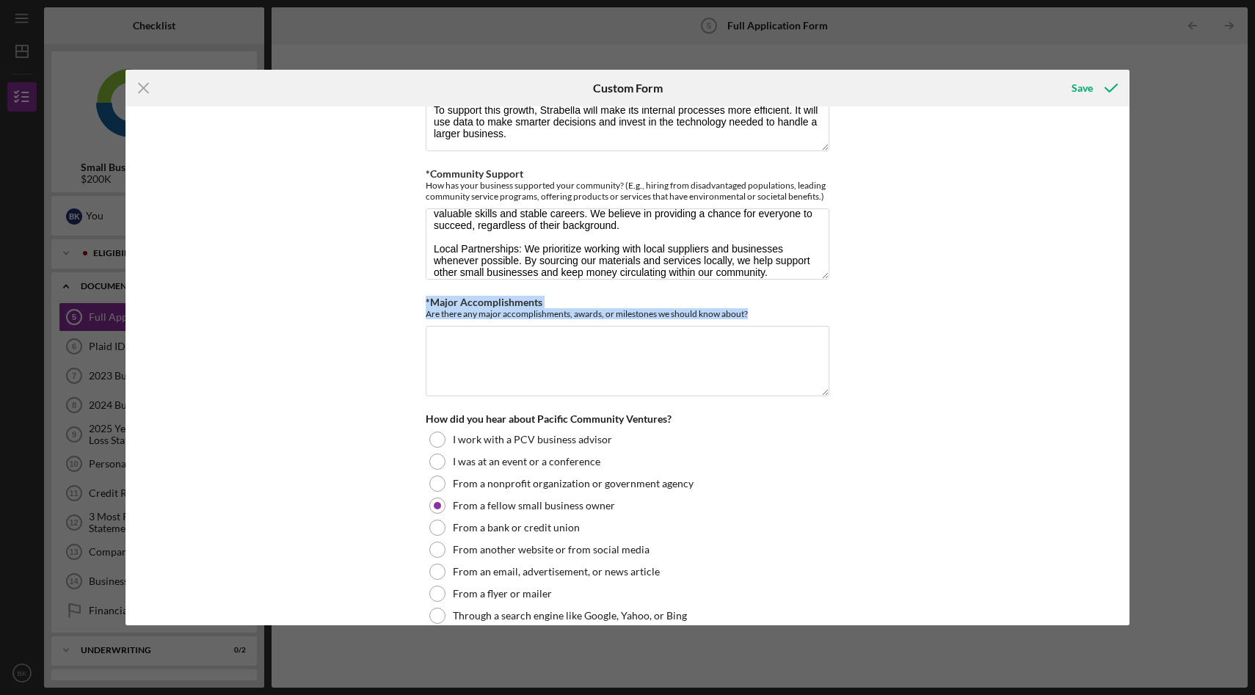
drag, startPoint x: 769, startPoint y: 308, endPoint x: 421, endPoint y: 294, distance: 348.2
click at [421, 294] on div "Loan Request *Requested Loan Amount $200,000 *Use of Proceeds Purchase Inventor…" at bounding box center [628, 366] width 1004 height 520
copy div "*Major Accomplishments Are there any major accomplishments, awards, or mileston…"
click at [487, 359] on textarea "*Major Accomplishments" at bounding box center [628, 361] width 404 height 70
paste textarea "Record-Breaking Sales Performance Surpassing 20,000 Units Sold: We are proud to…"
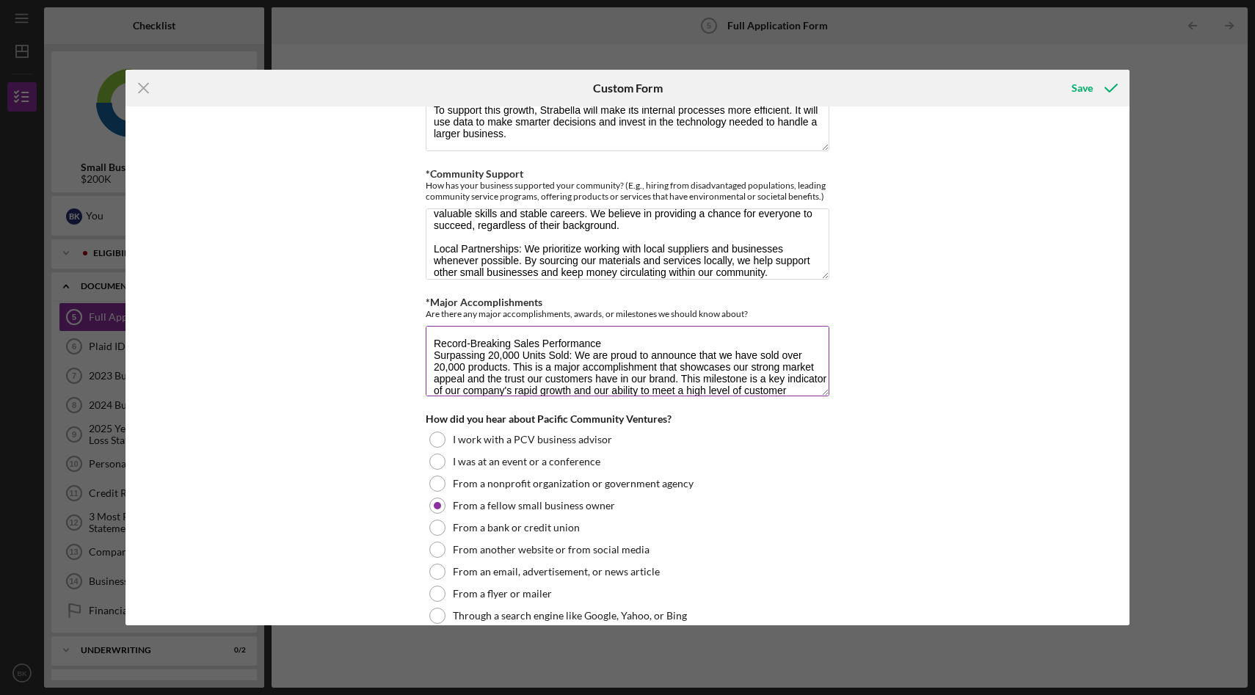
scroll to position [131, 0]
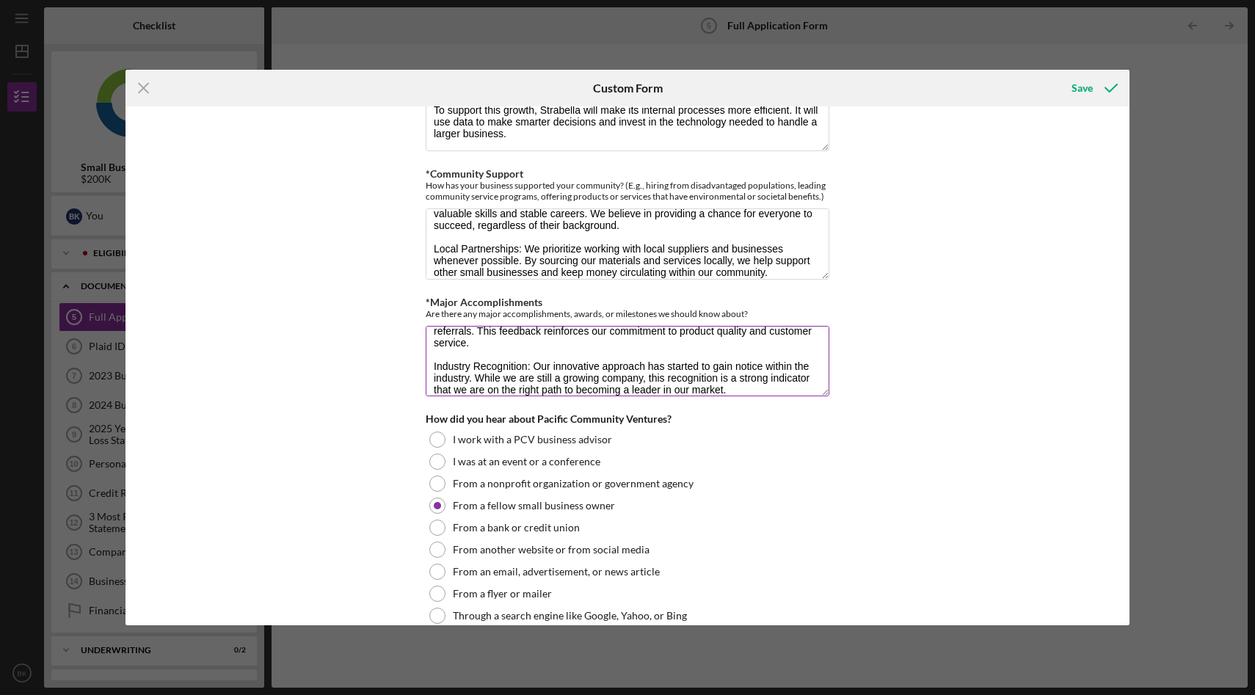
click at [435, 349] on textarea "Record-Breaking Sales Performance Surpassing 20,000 Units Sold: We are proud to…" at bounding box center [628, 361] width 404 height 70
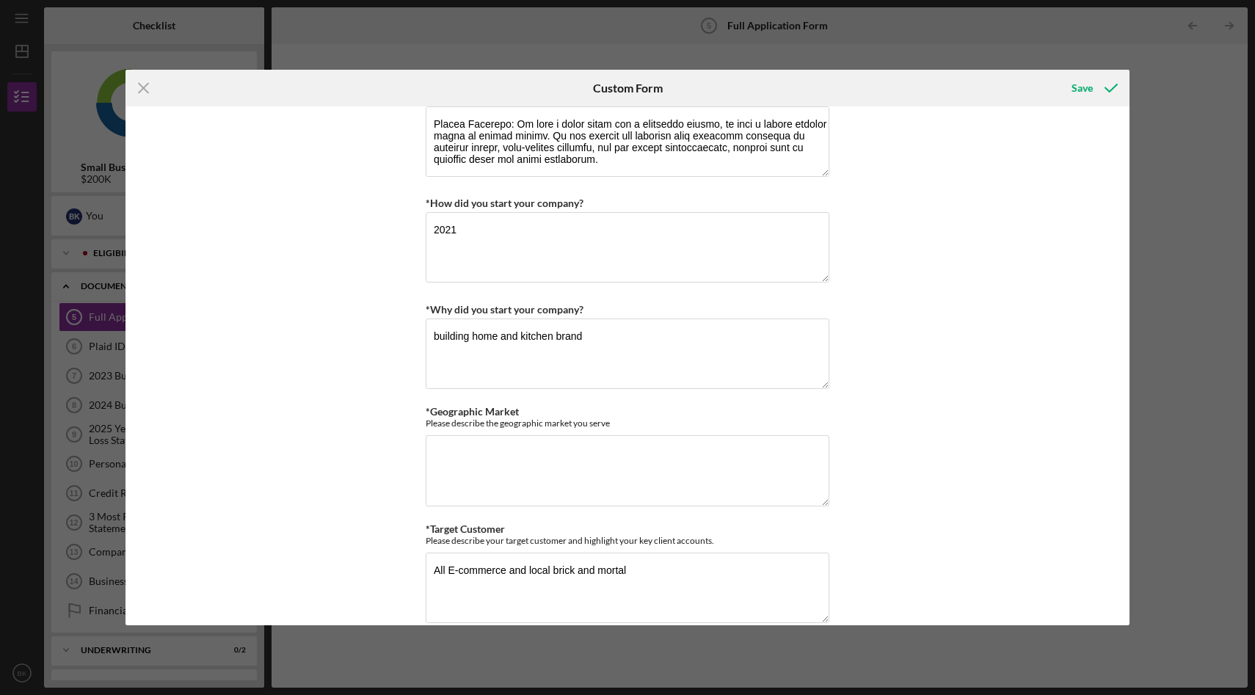
scroll to position [634, 0]
type textarea "Record-Breaking Sales Performance Surpassing 20,000 Units Sold: We are proud to…"
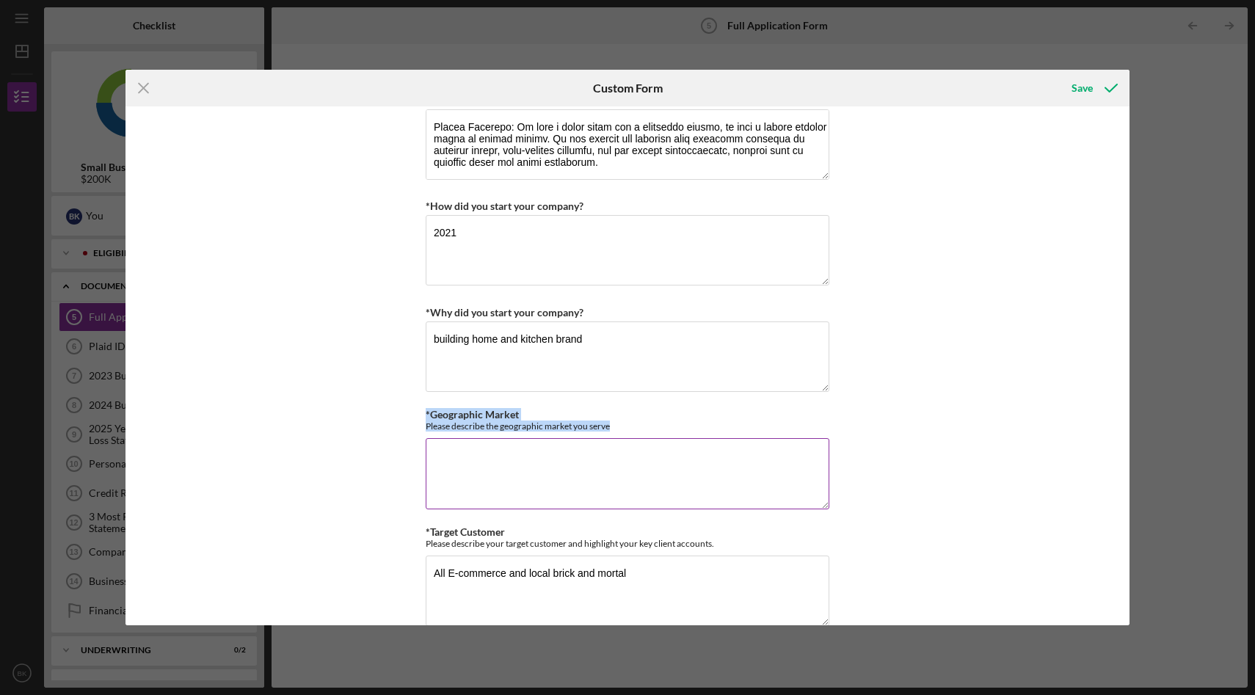
drag, startPoint x: 406, startPoint y: 402, endPoint x: 627, endPoint y: 430, distance: 222.7
click at [627, 430] on div "Loan Request *Requested Loan Amount $200,000 *Use of Proceeds Purchase Inventor…" at bounding box center [628, 366] width 1004 height 520
copy div "*Geographic Market Please describe the geographic market you serve"
click at [509, 487] on textarea "*Geographic Market" at bounding box center [628, 473] width 404 height 70
paste textarea "[GEOGRAPHIC_DATA]: We have a strong and growing customer base across the U.S., …"
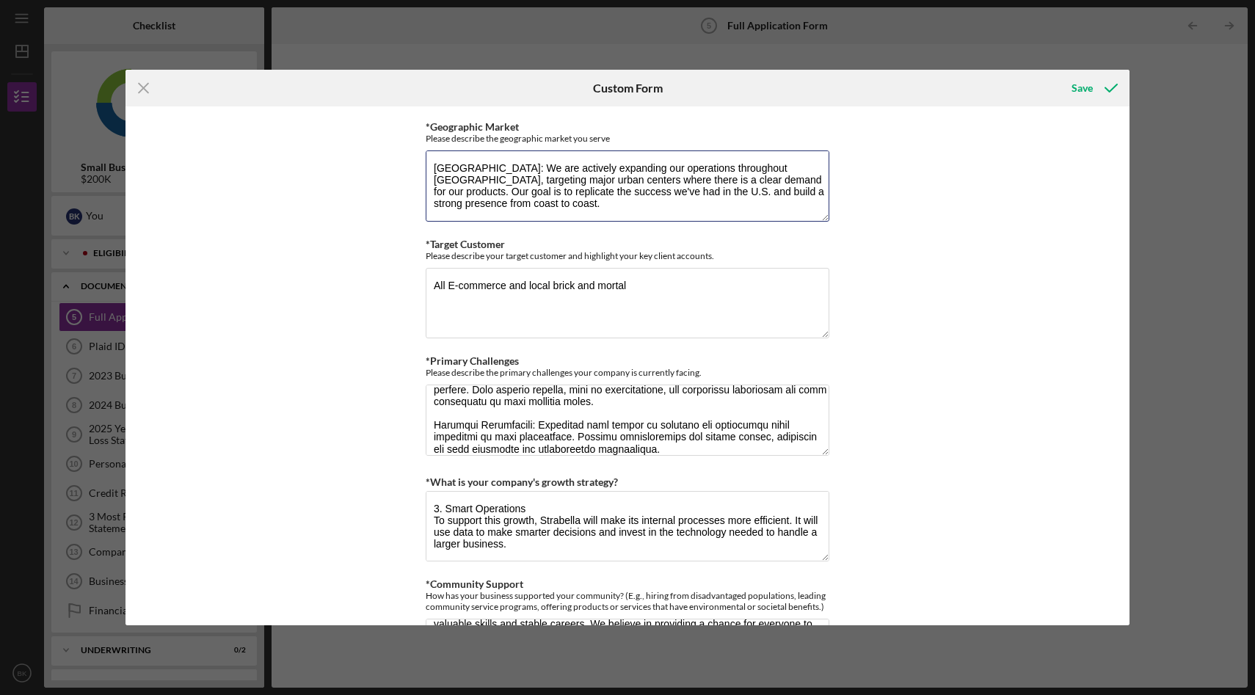
scroll to position [942, 0]
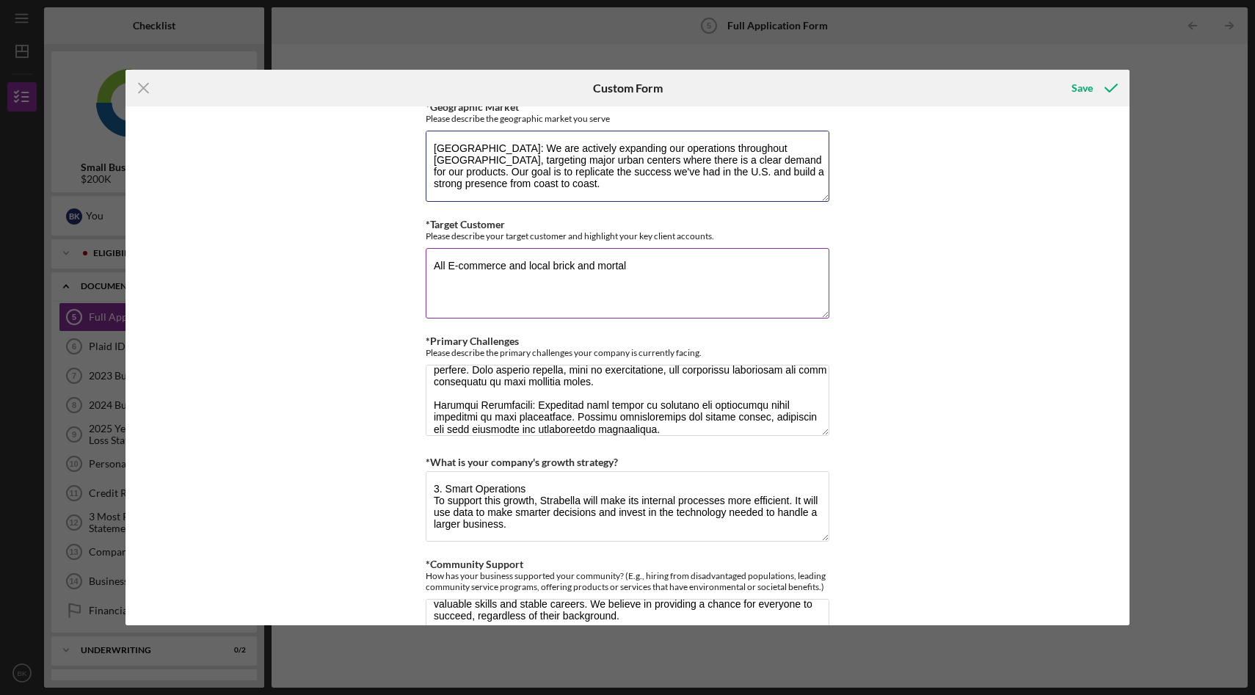
type textarea "[GEOGRAPHIC_DATA]: We have a strong and growing customer base across the U.S., …"
click at [603, 259] on textarea "All E-commerce and local brick and mortal" at bounding box center [628, 283] width 404 height 70
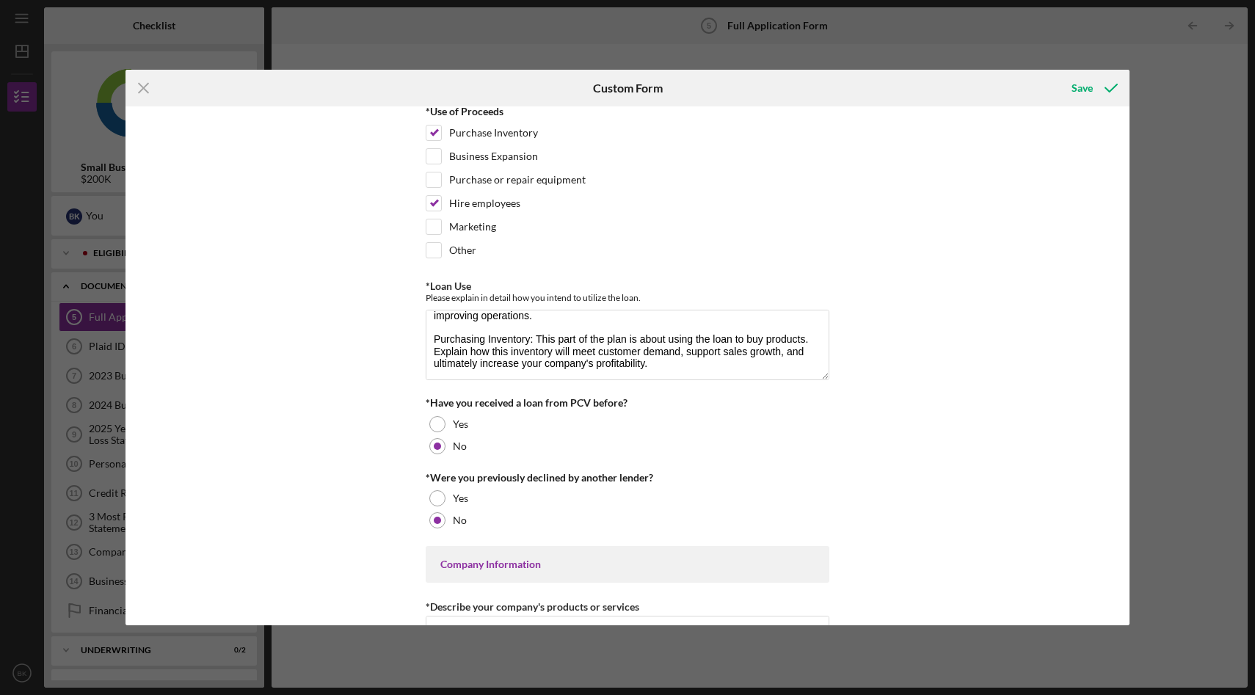
scroll to position [0, 0]
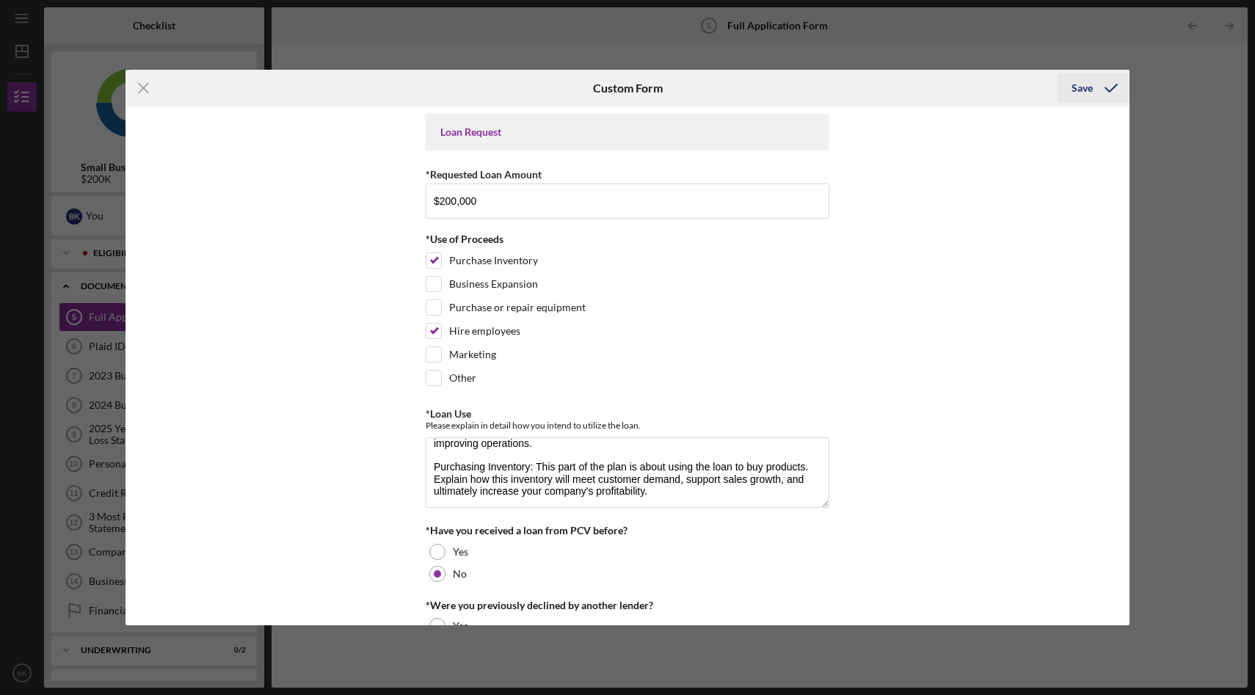
type textarea "All E-commerce and local brick and mortar"
click at [1070, 95] on button "Save" at bounding box center [1093, 87] width 73 height 29
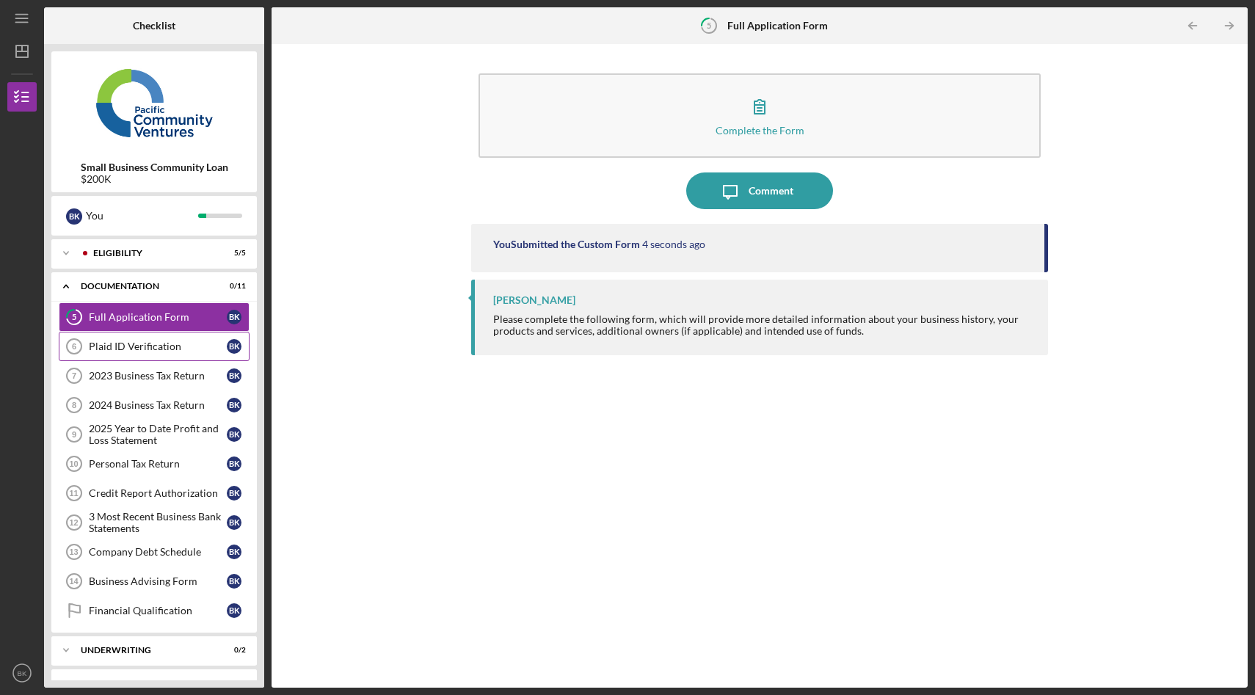
click at [118, 350] on div "Plaid ID Verification" at bounding box center [158, 347] width 138 height 12
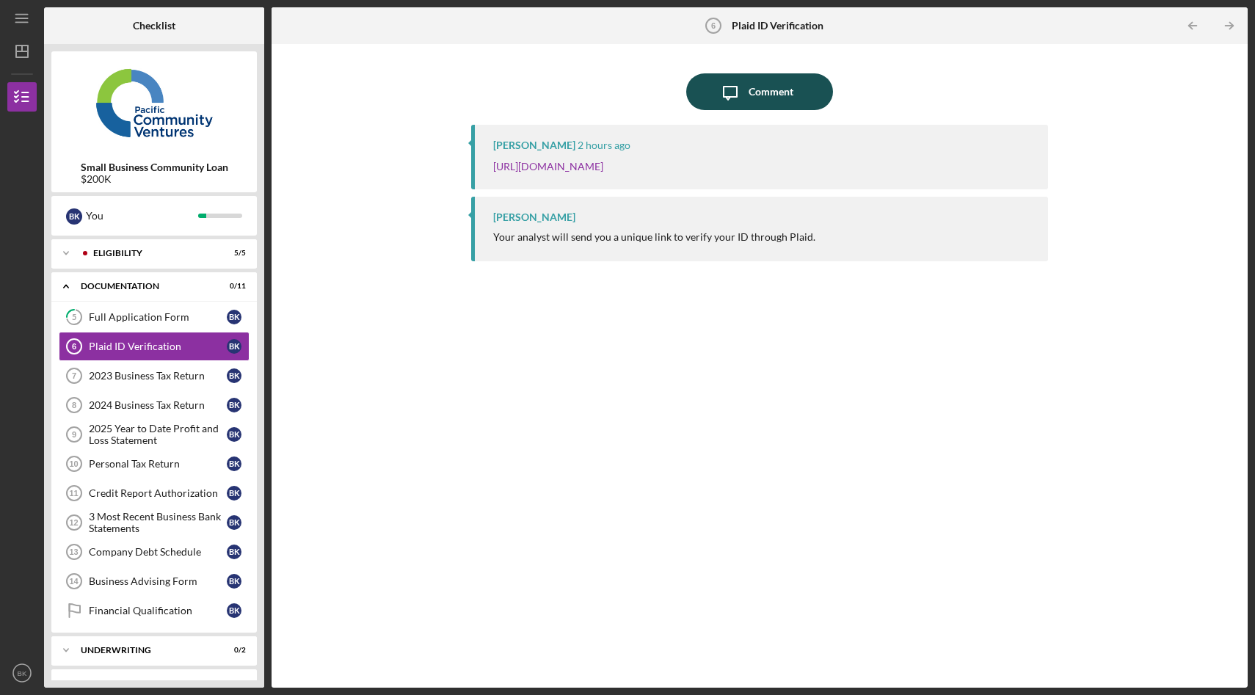
click at [780, 96] on div "Comment" at bounding box center [771, 91] width 45 height 37
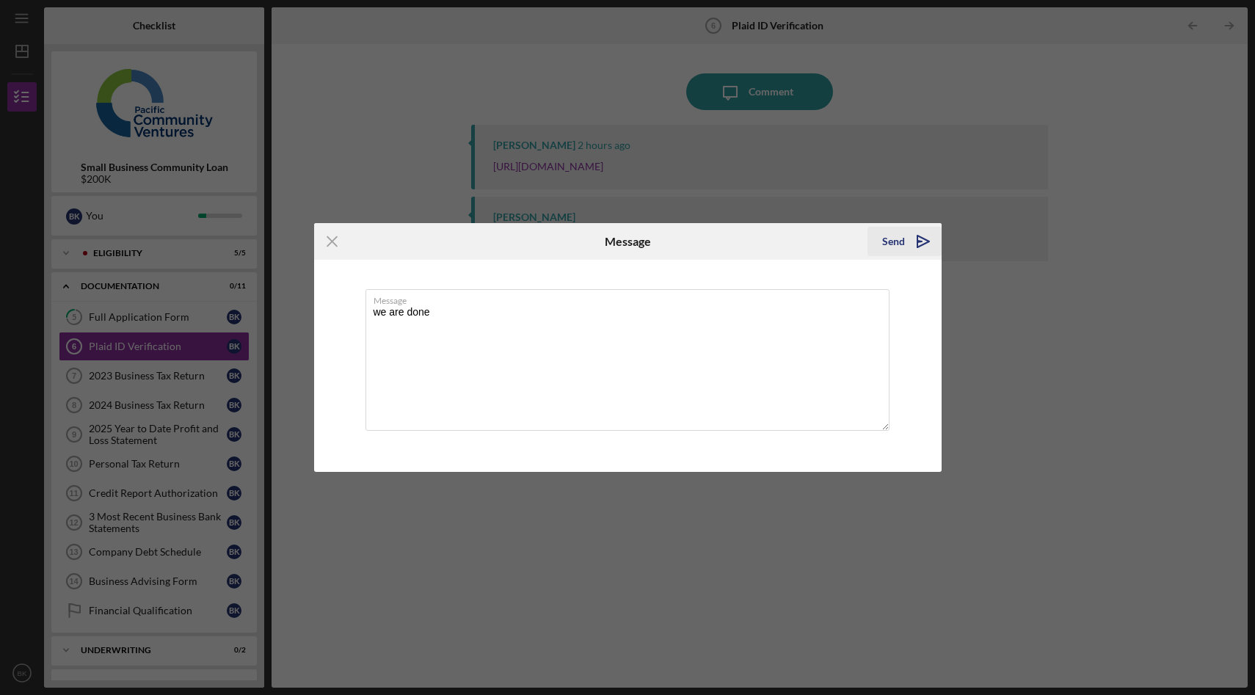
type textarea "we are done"
click at [898, 241] on div "Send" at bounding box center [893, 241] width 23 height 29
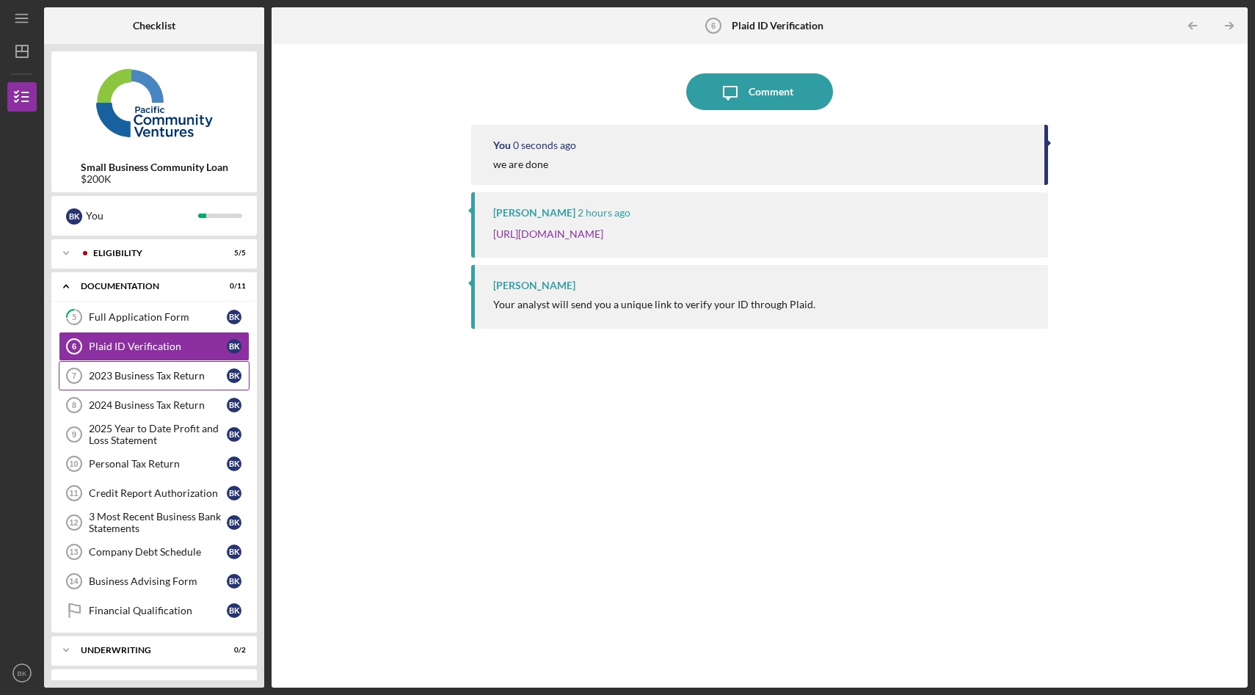
click at [159, 380] on div "2023 Business Tax Return" at bounding box center [158, 376] width 138 height 12
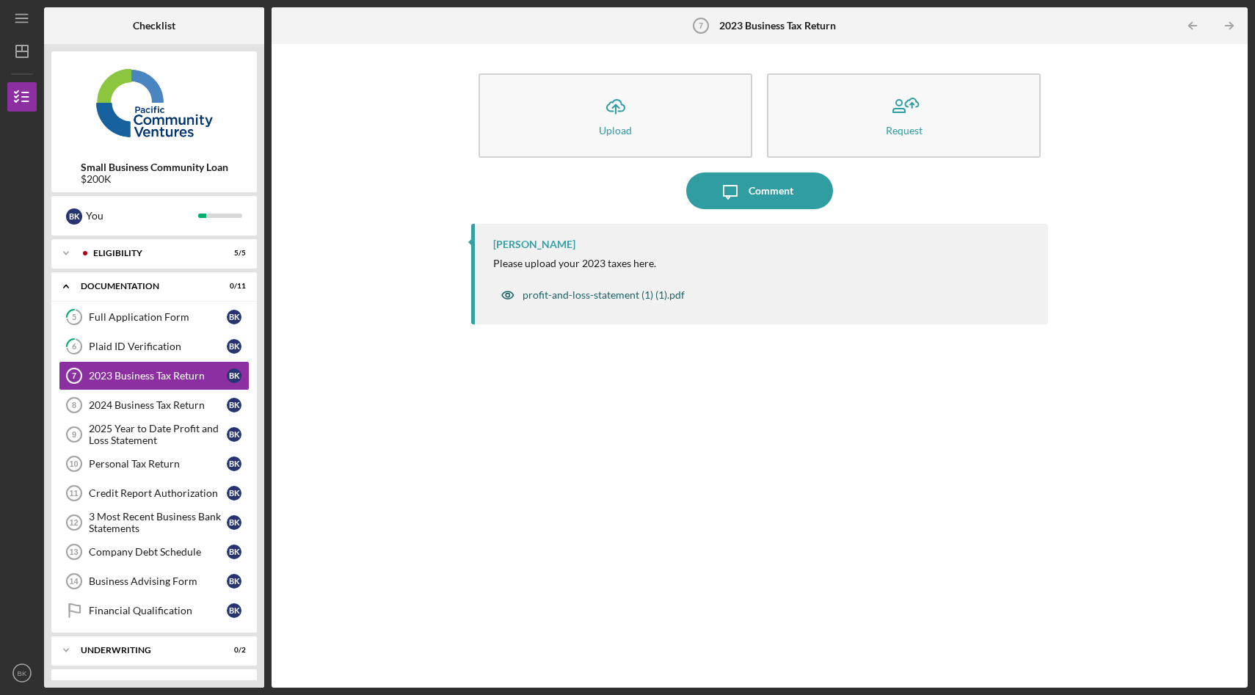
click at [614, 299] on div "profit-and-loss-statement (1) (1).pdf" at bounding box center [604, 295] width 162 height 12
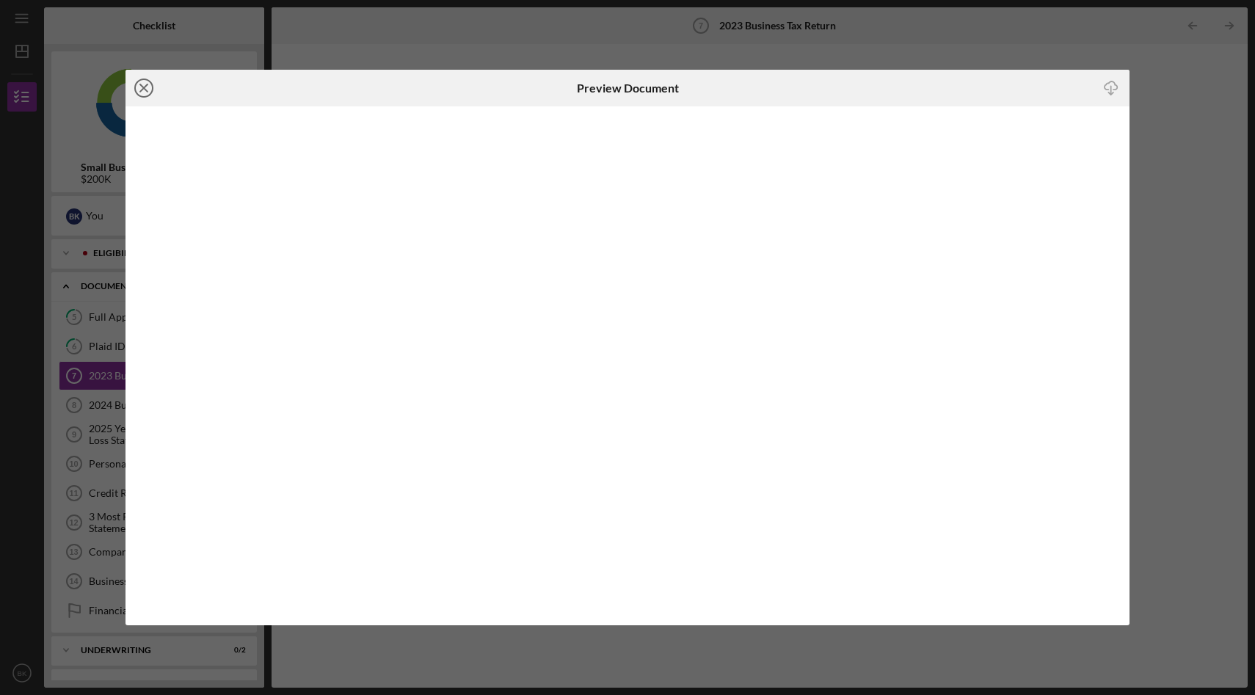
click at [138, 93] on icon "Icon/Close" at bounding box center [144, 88] width 37 height 37
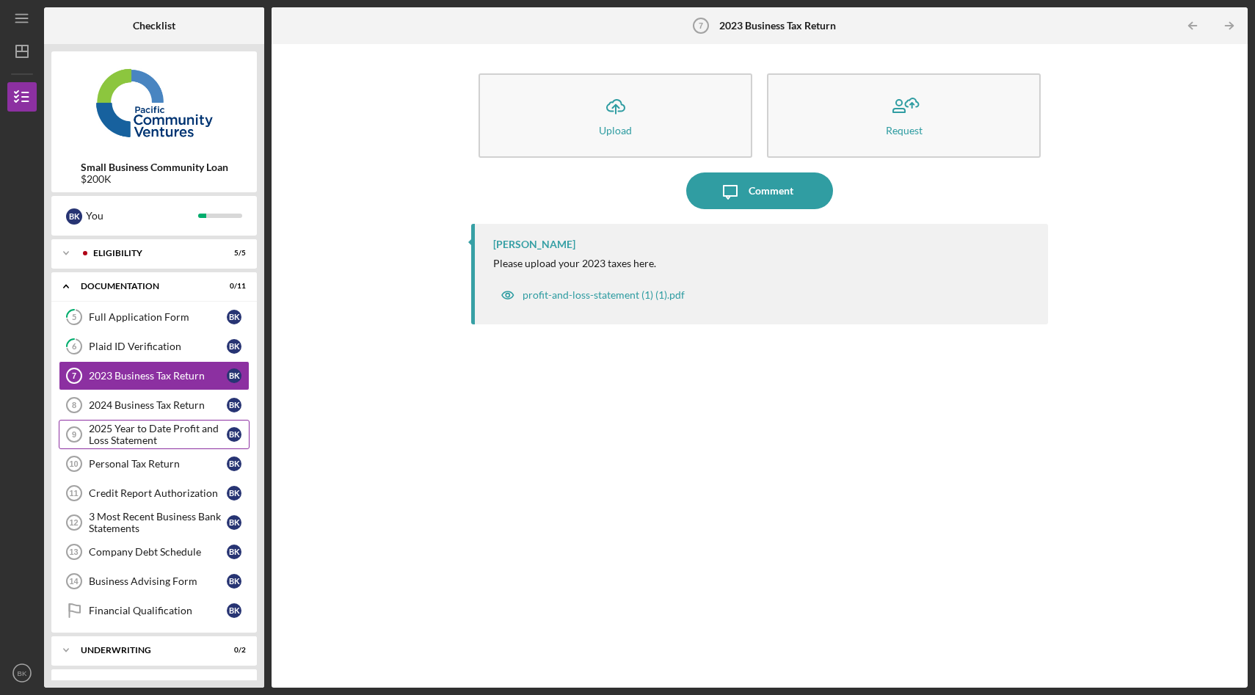
click at [166, 432] on div "2025 Year to Date Profit and Loss Statement" at bounding box center [158, 434] width 138 height 23
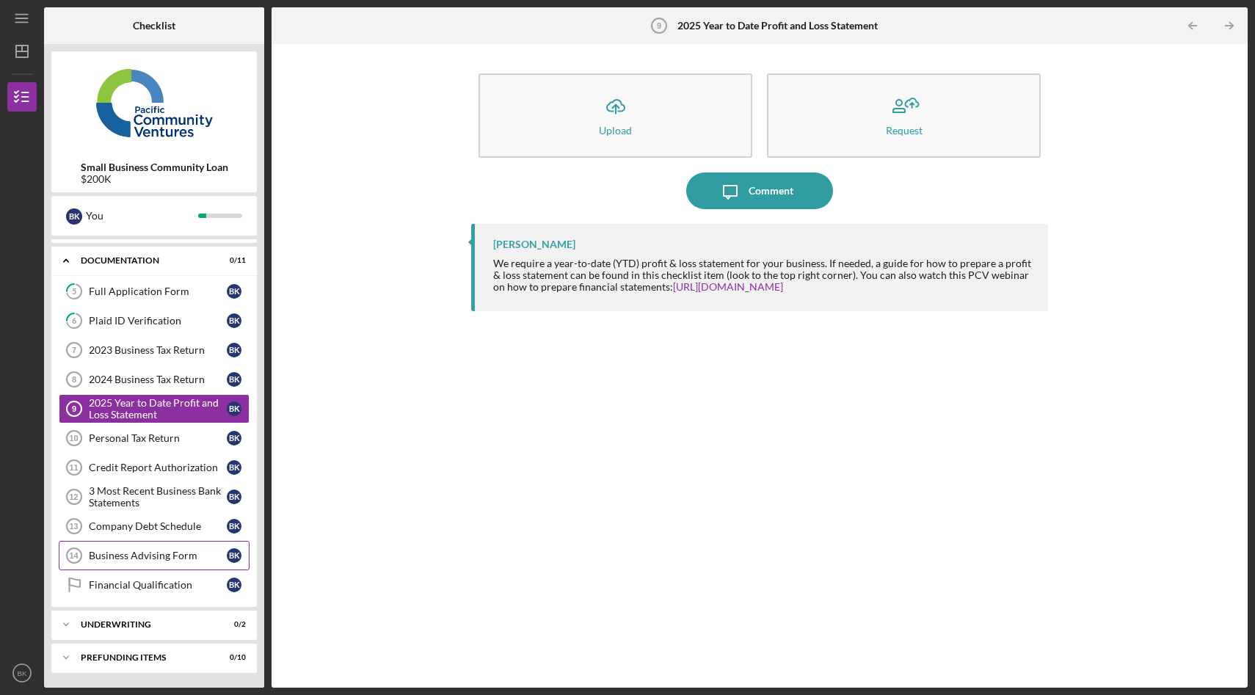
scroll to position [25, 0]
click at [155, 565] on link "Business Advising Form 14 Business Advising Form B K" at bounding box center [154, 556] width 191 height 29
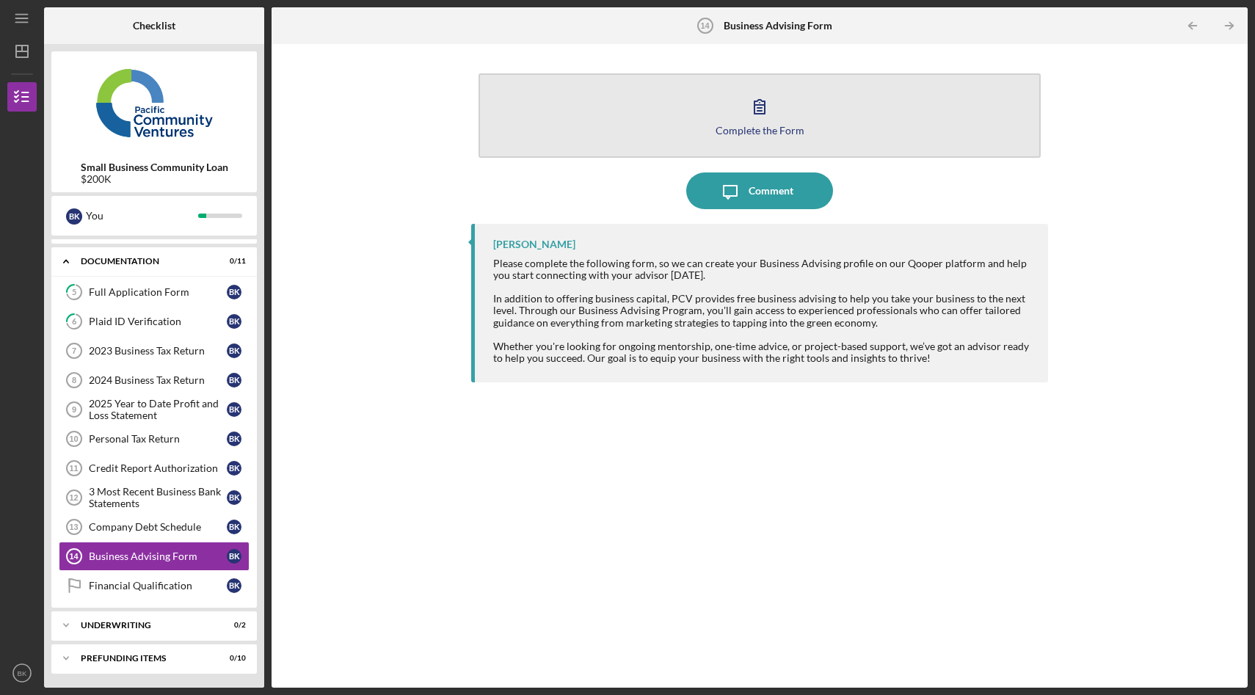
click at [750, 109] on icon "button" at bounding box center [759, 106] width 37 height 37
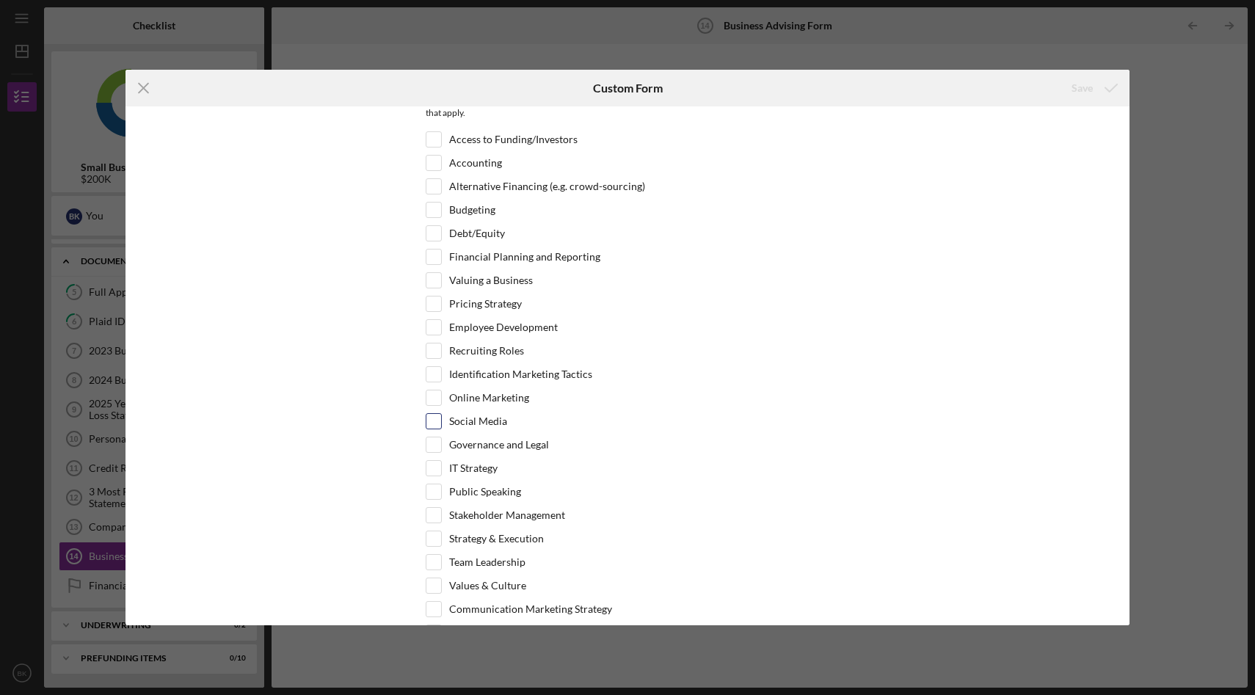
scroll to position [410, 0]
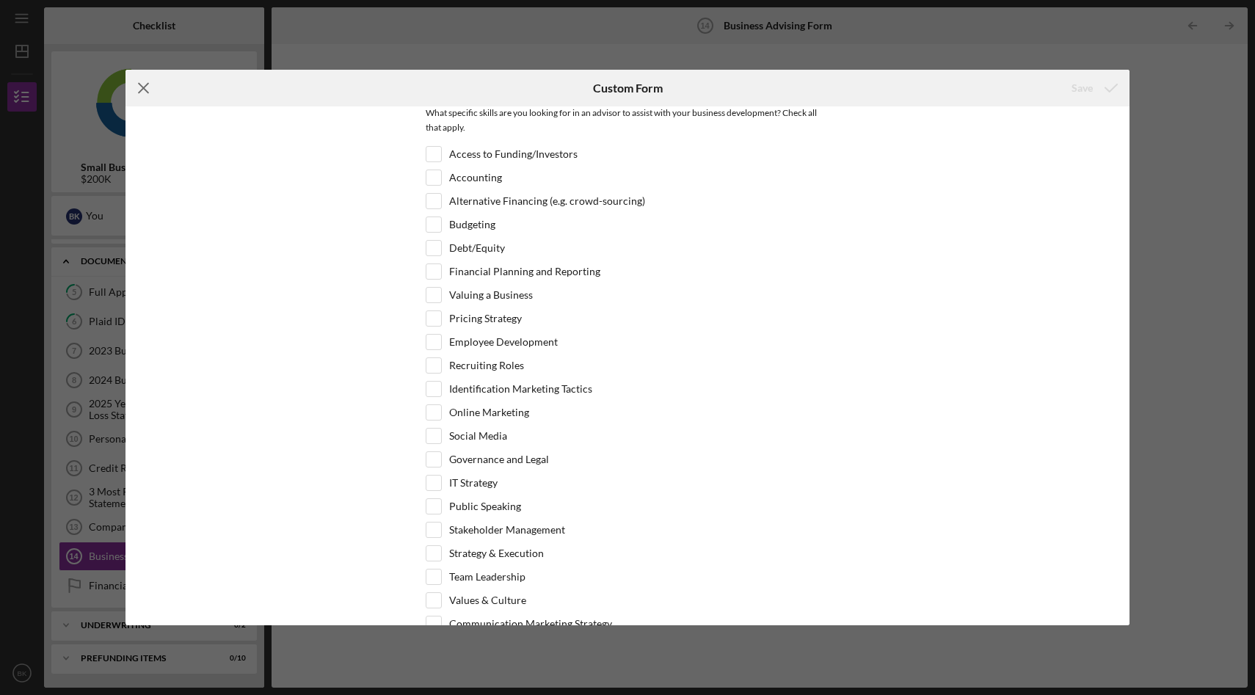
click at [154, 92] on icon "Icon/Menu Close" at bounding box center [144, 88] width 37 height 37
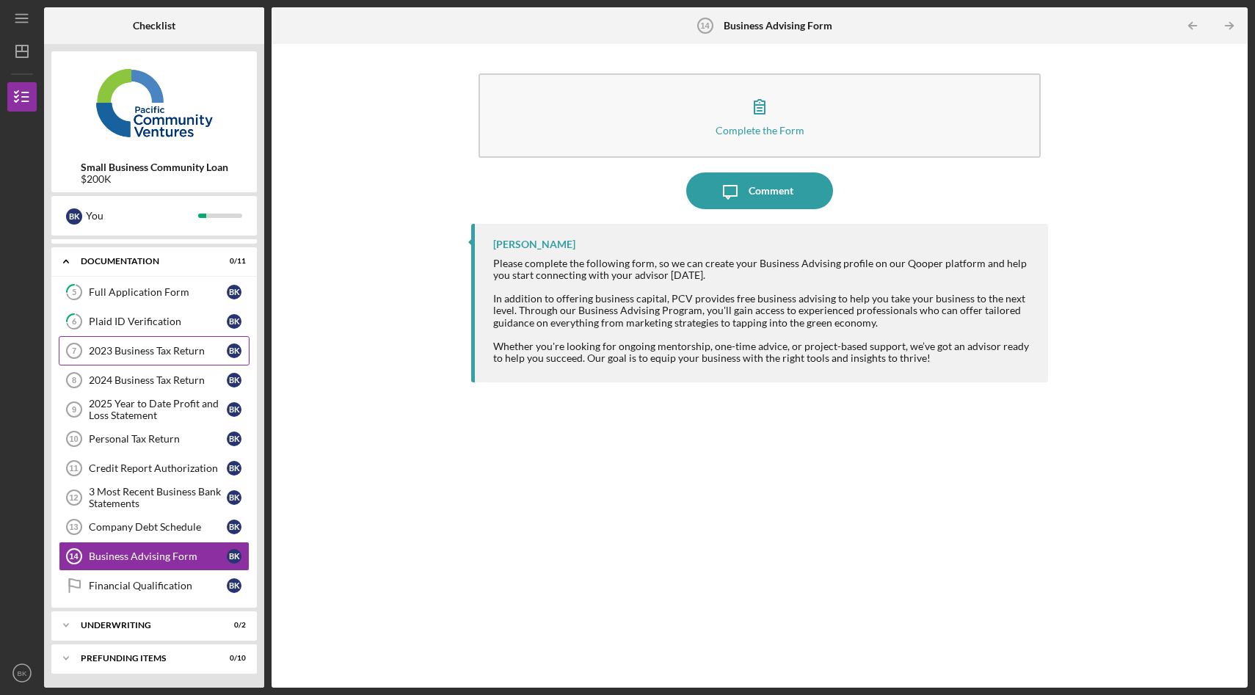
scroll to position [26, 0]
click at [166, 611] on div "Icon/Expander Underwriting 0 / 2" at bounding box center [154, 624] width 206 height 29
